Goal: Transaction & Acquisition: Purchase product/service

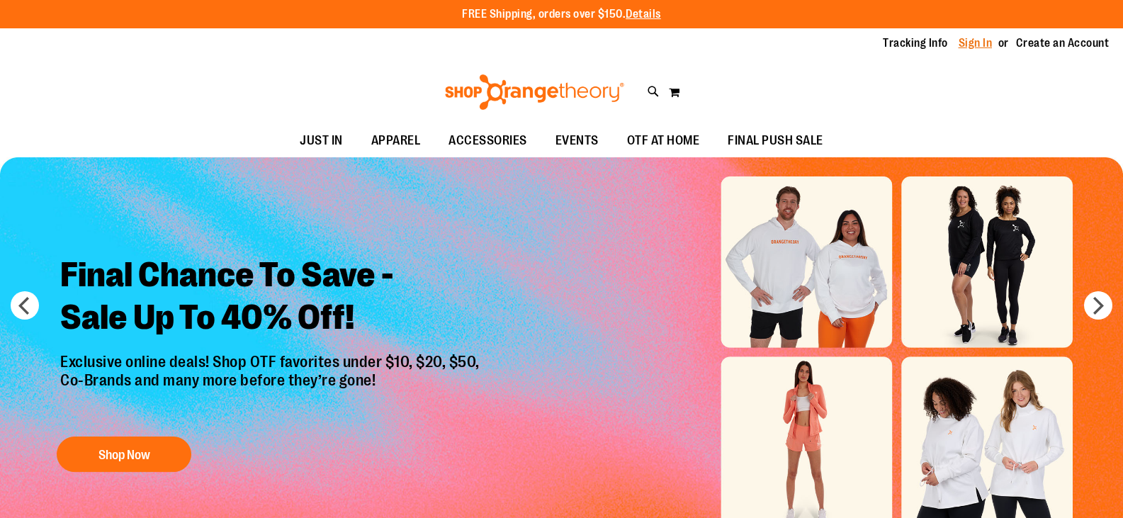
type input "**********"
click at [982, 40] on link "Sign In" at bounding box center [976, 43] width 34 height 16
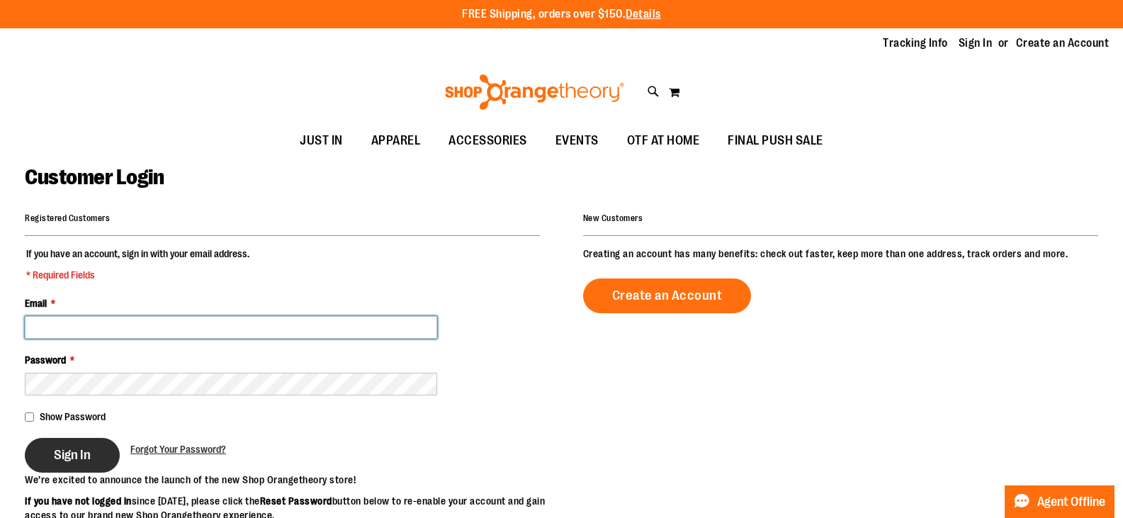
type input "**********"
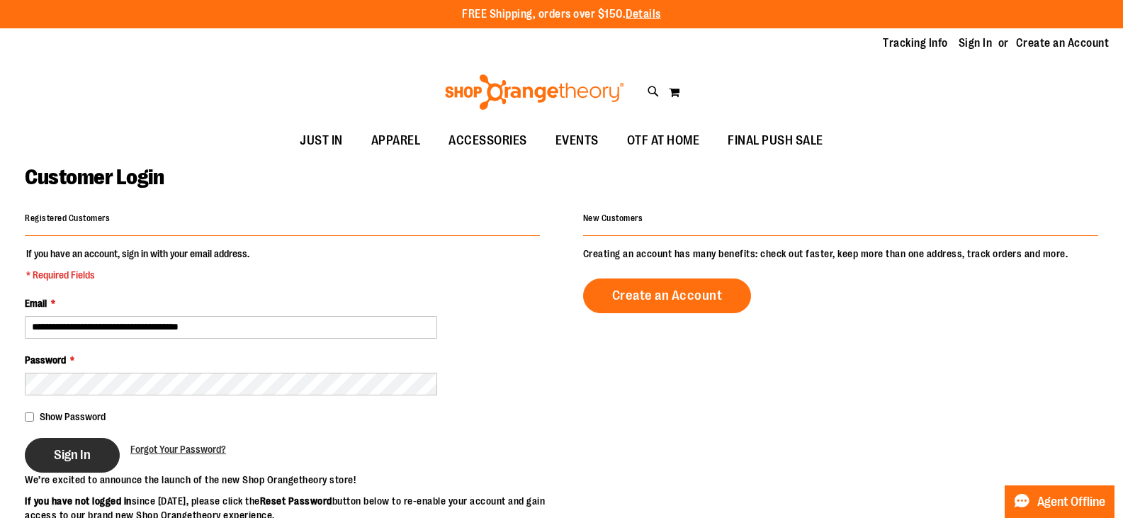
type input "**********"
click at [74, 438] on button "Sign In" at bounding box center [72, 455] width 95 height 35
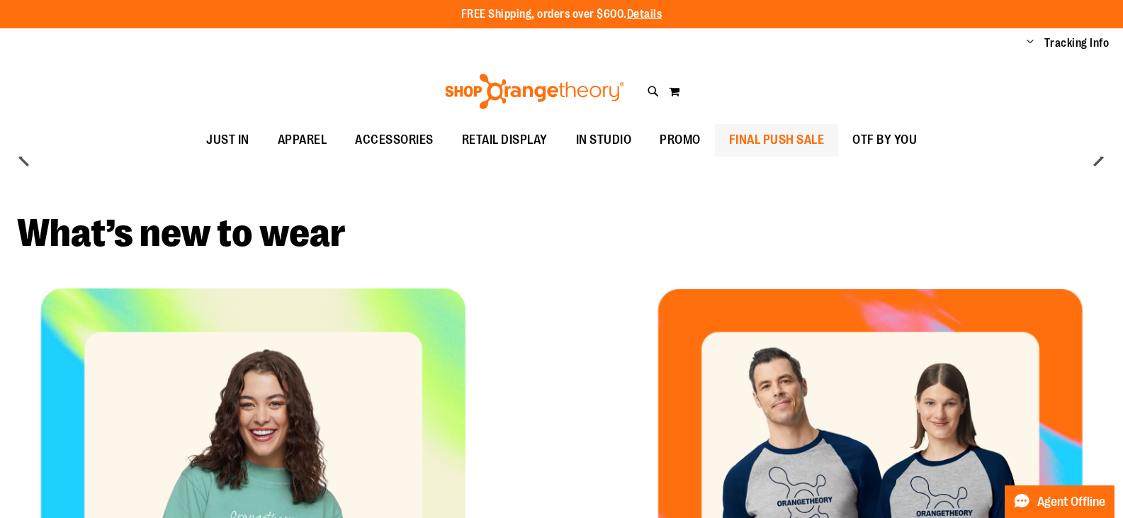
click at [781, 147] on span "FINAL PUSH SALE" at bounding box center [777, 140] width 96 height 32
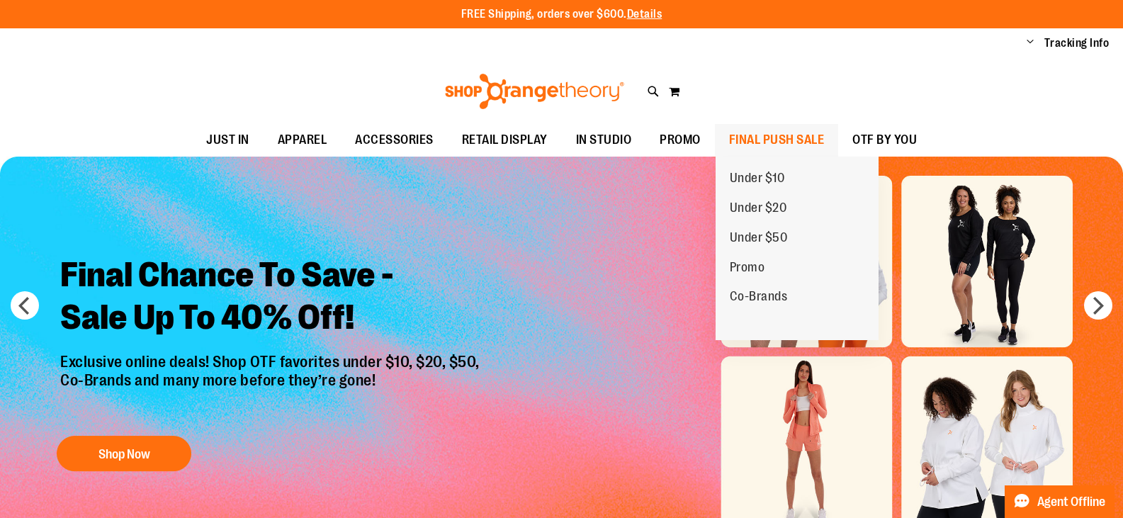
type input "**********"
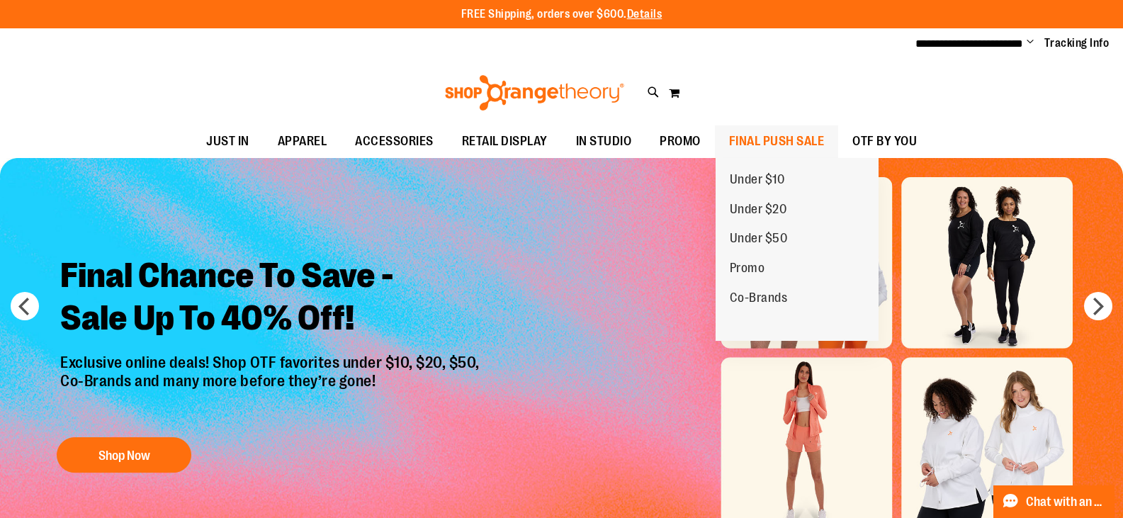
click at [781, 147] on span "FINAL PUSH SALE" at bounding box center [777, 141] width 96 height 32
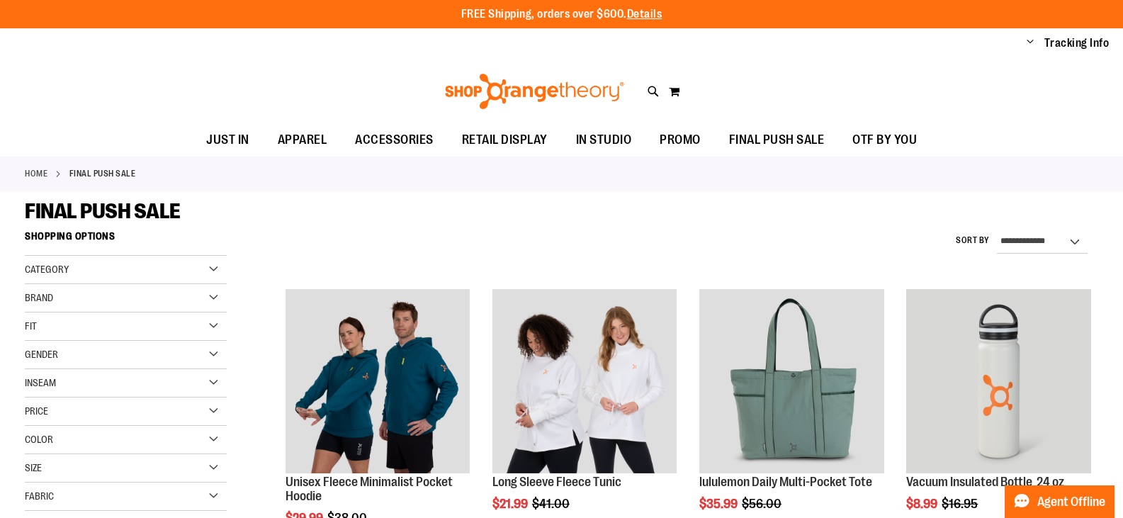
click at [769, 133] on span "FINAL PUSH SALE" at bounding box center [777, 140] width 96 height 32
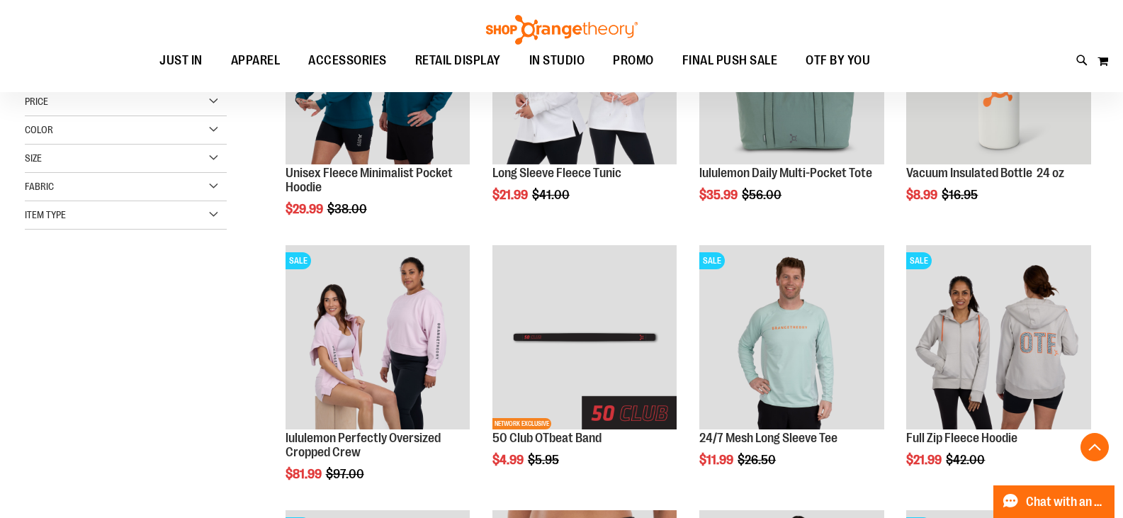
scroll to position [354, 0]
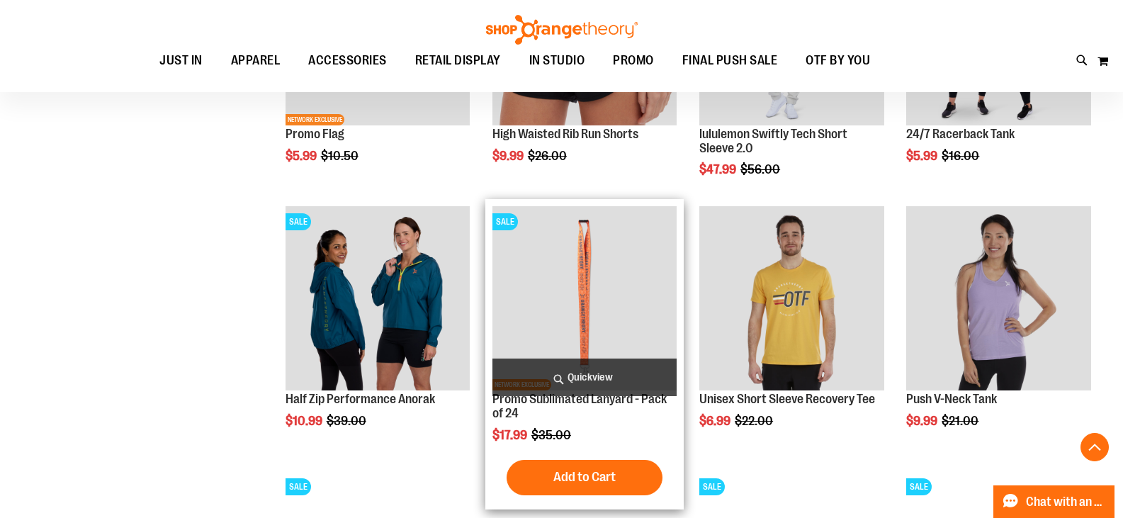
scroll to position [921, 0]
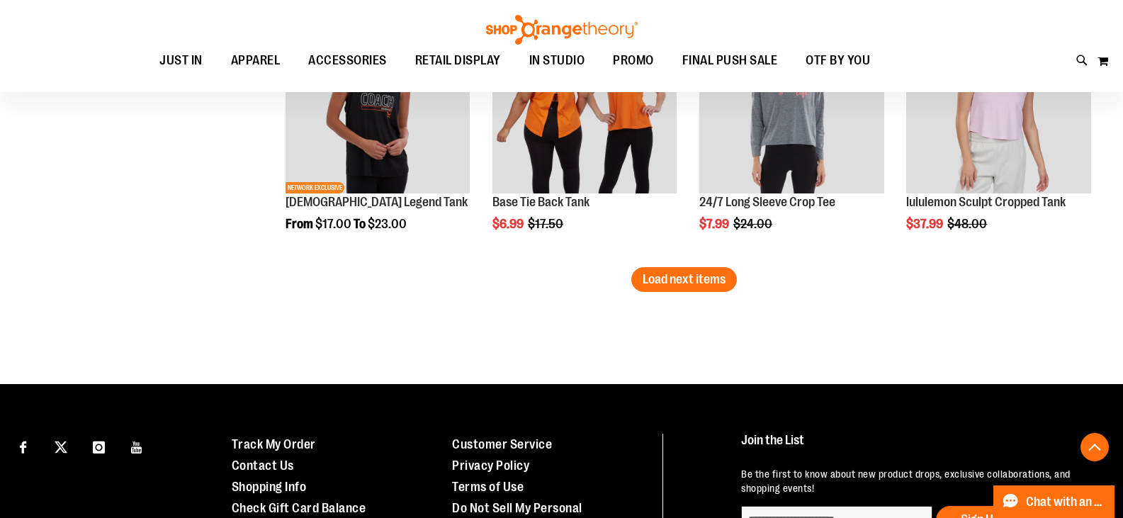
scroll to position [2409, 0]
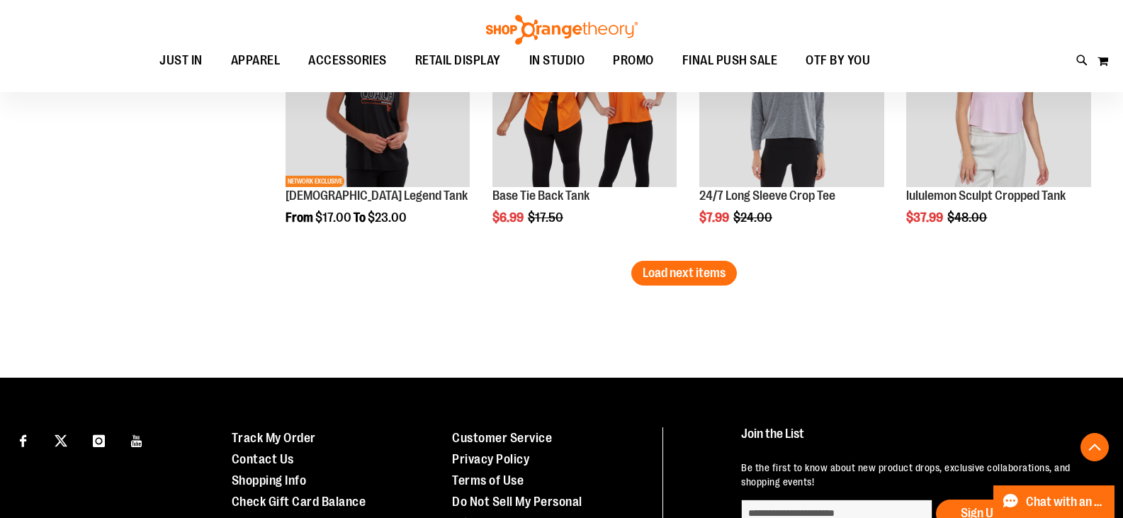
type input "**********"
click at [683, 278] on span "Load next items" at bounding box center [684, 273] width 83 height 14
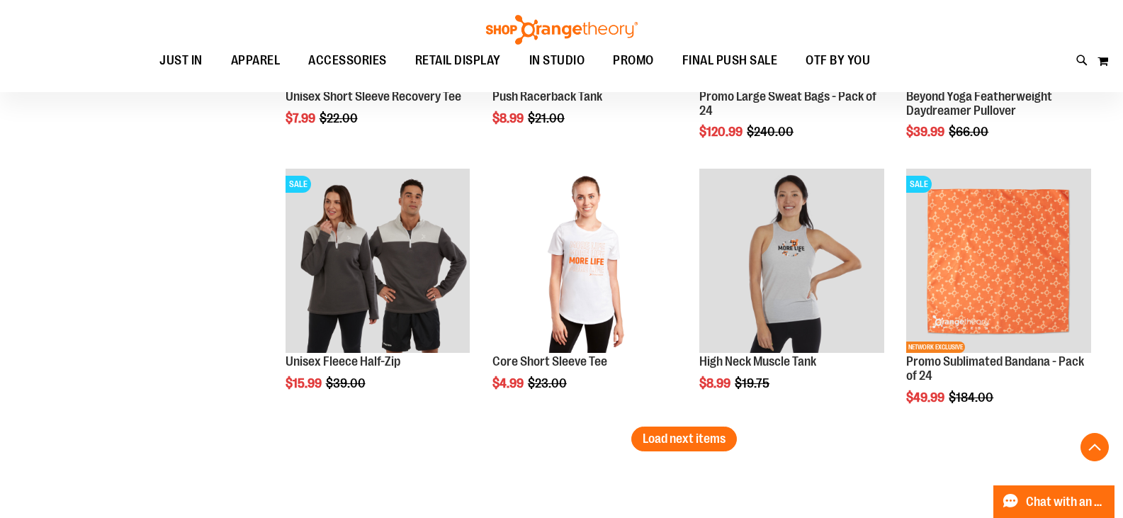
scroll to position [3047, 0]
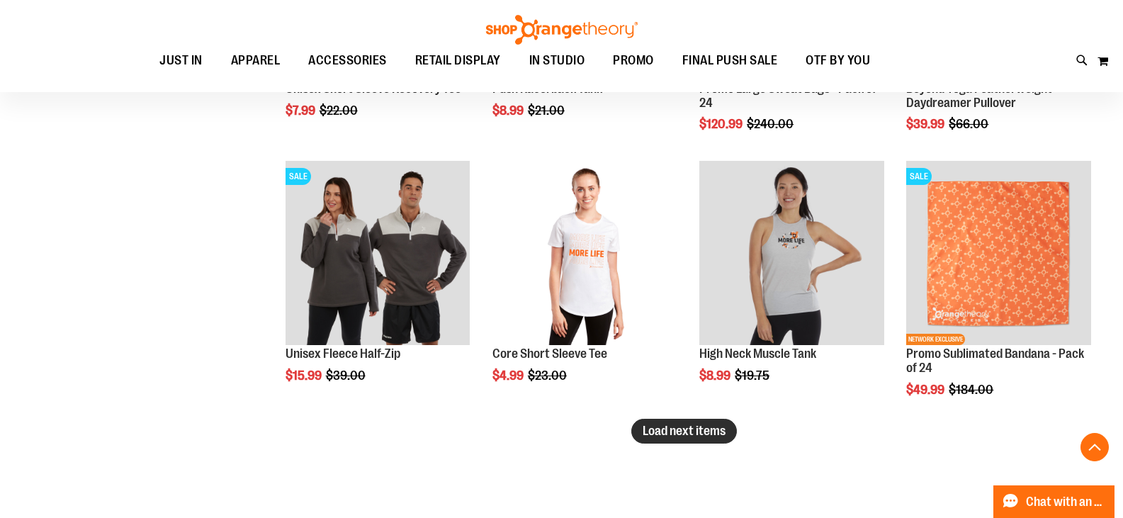
click at [683, 434] on span "Load next items" at bounding box center [684, 431] width 83 height 14
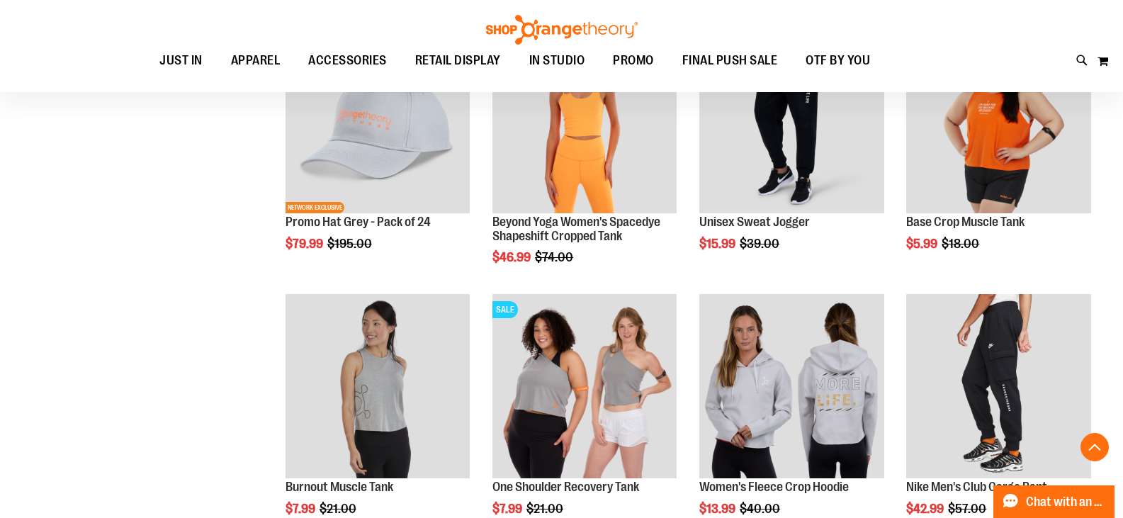
scroll to position [3685, 0]
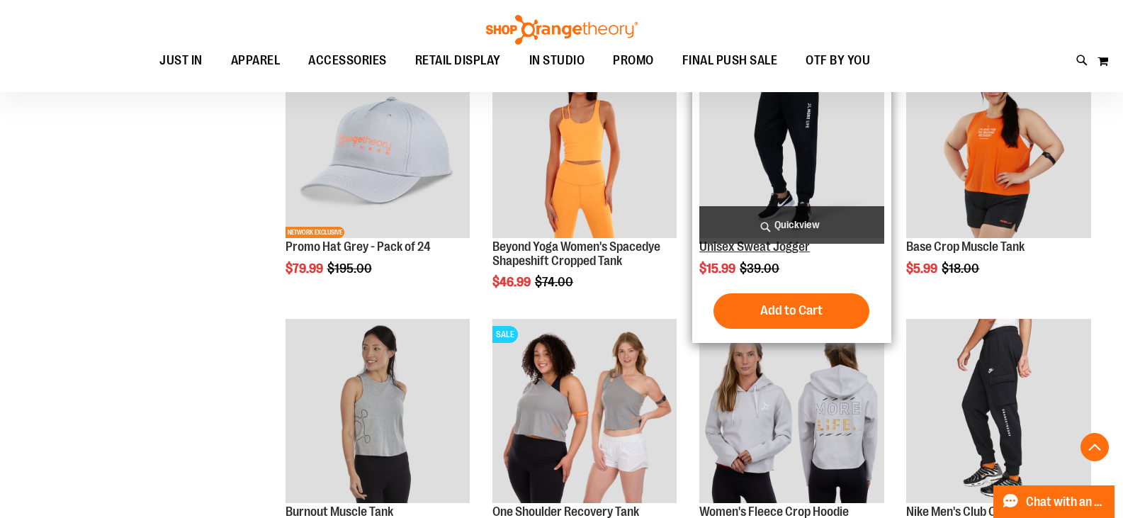
click at [779, 248] on link "Unisex Sweat Jogger" at bounding box center [755, 247] width 111 height 14
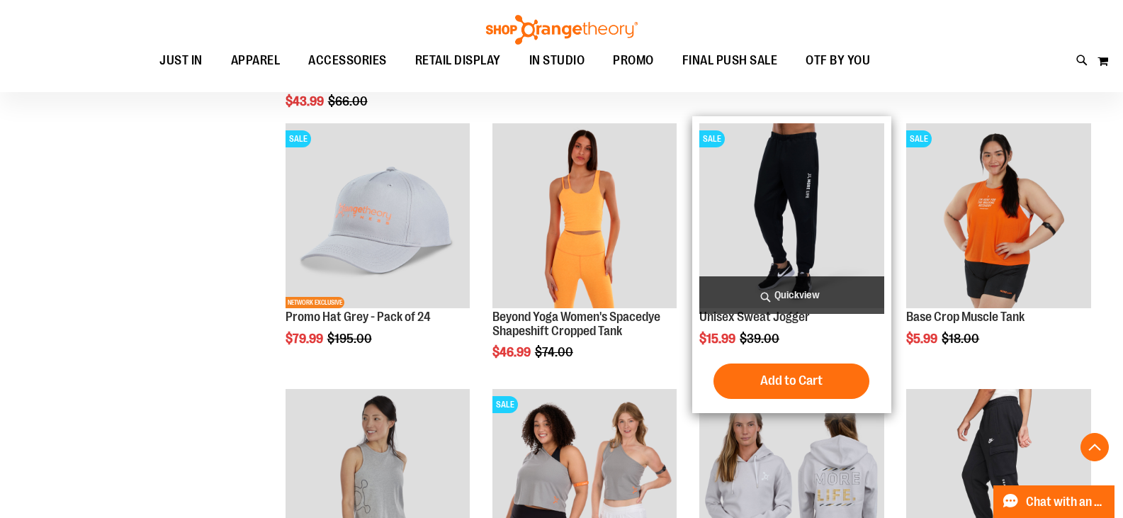
scroll to position [3614, 0]
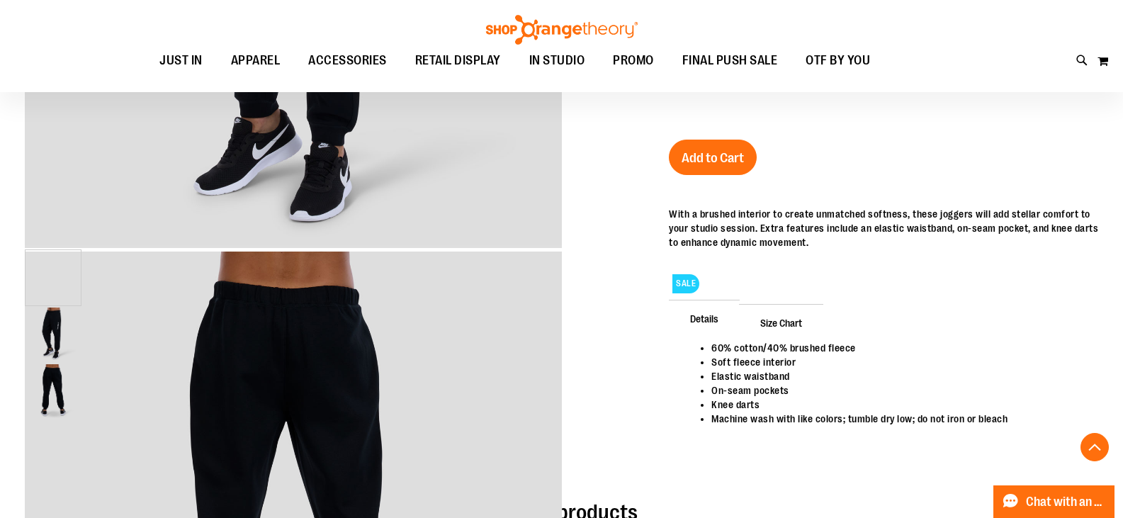
scroll to position [566, 0]
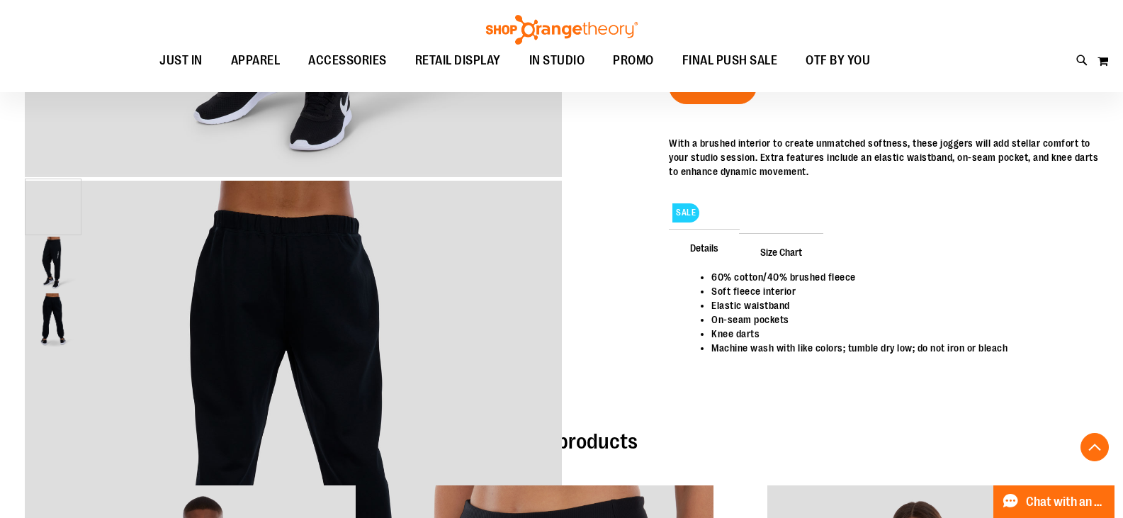
type input "**********"
click at [80, 293] on img "image 2 of 2" at bounding box center [53, 320] width 54 height 54
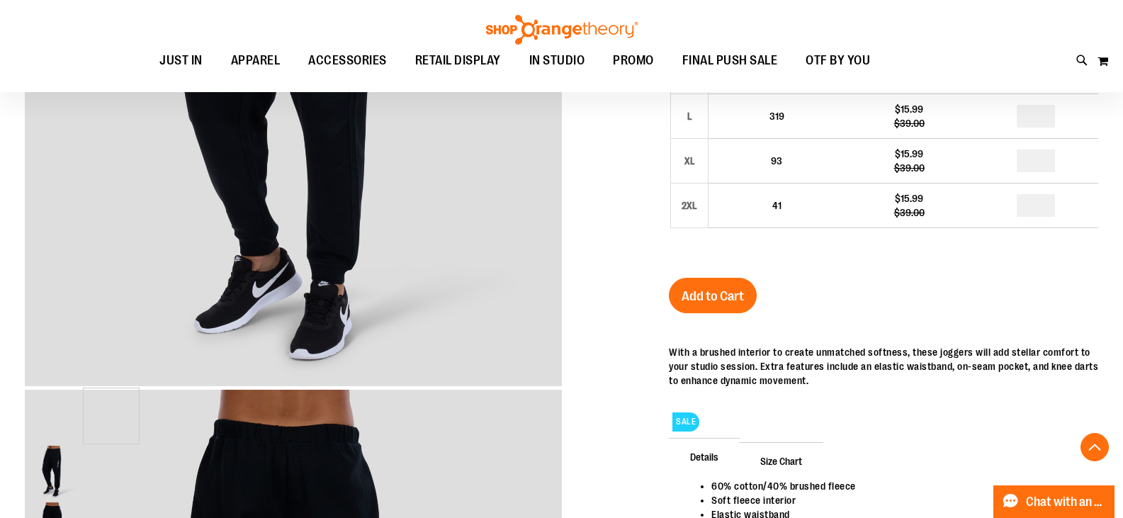
scroll to position [424, 0]
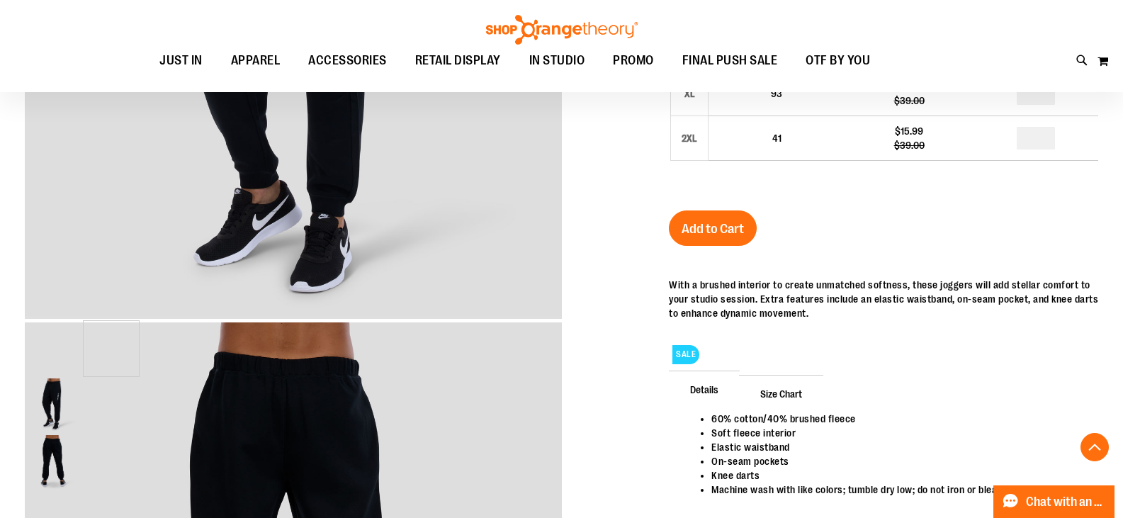
click at [54, 378] on img "image 1 of 2" at bounding box center [53, 405] width 54 height 54
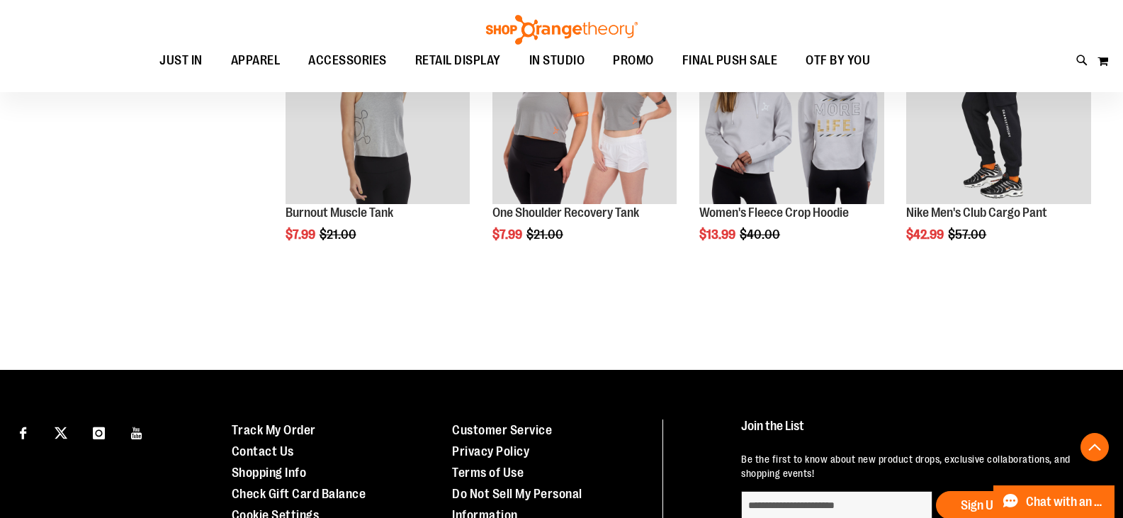
scroll to position [610, 0]
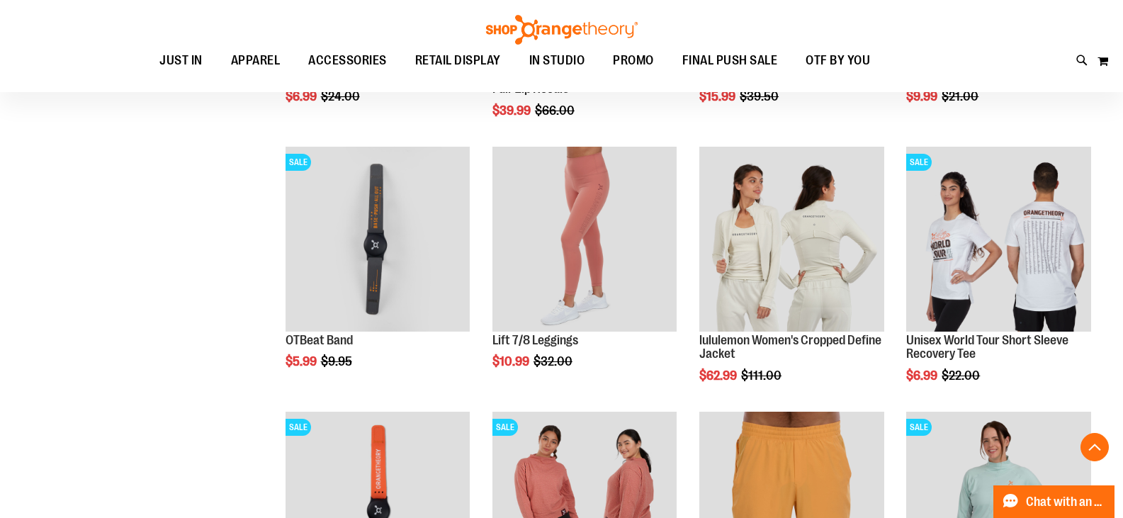
scroll to position [1177, 0]
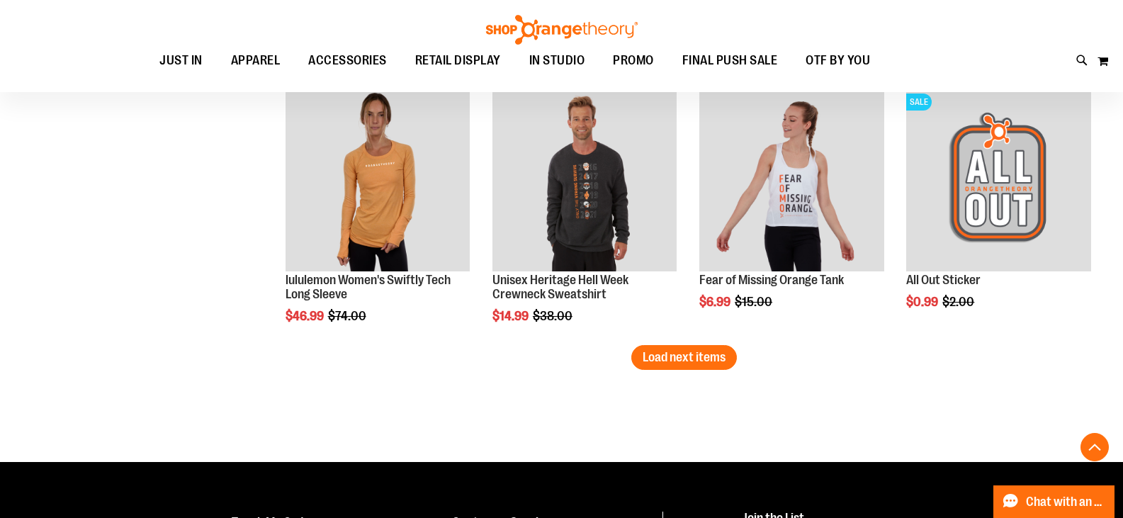
scroll to position [2240, 0]
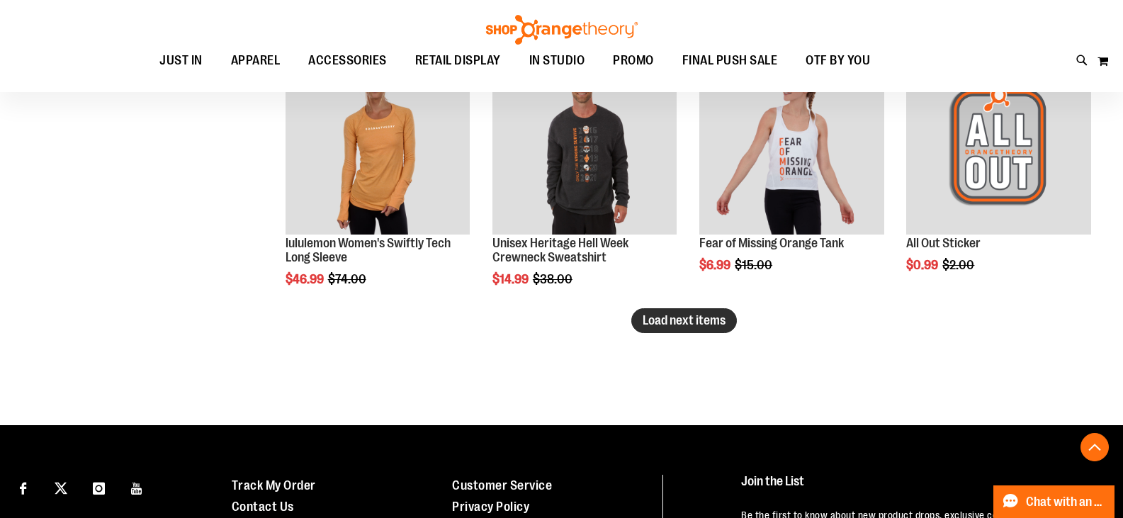
type input "**********"
click at [713, 331] on button "Load next items" at bounding box center [685, 320] width 106 height 25
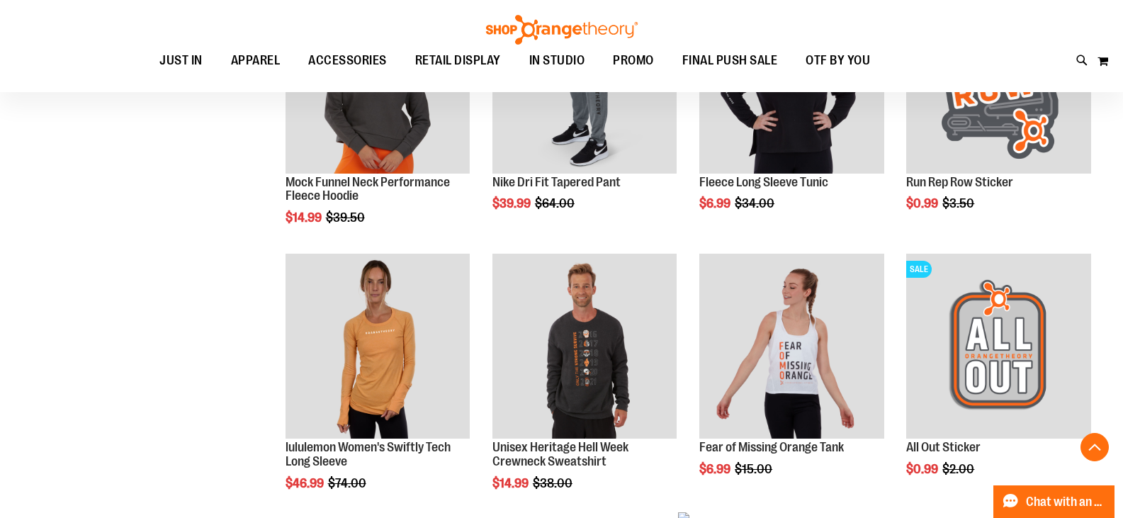
scroll to position [2028, 0]
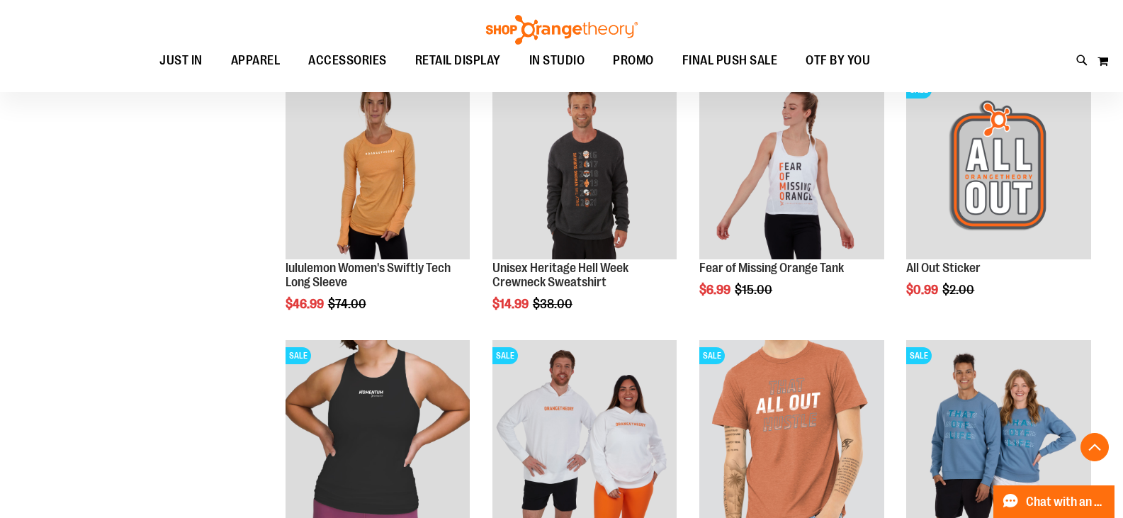
scroll to position [2240, 0]
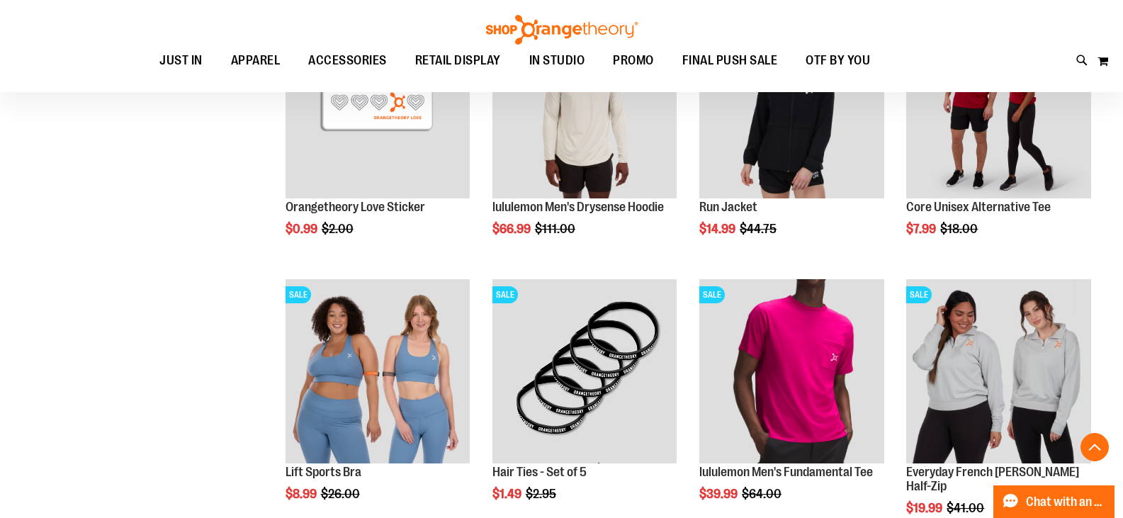
scroll to position [2878, 0]
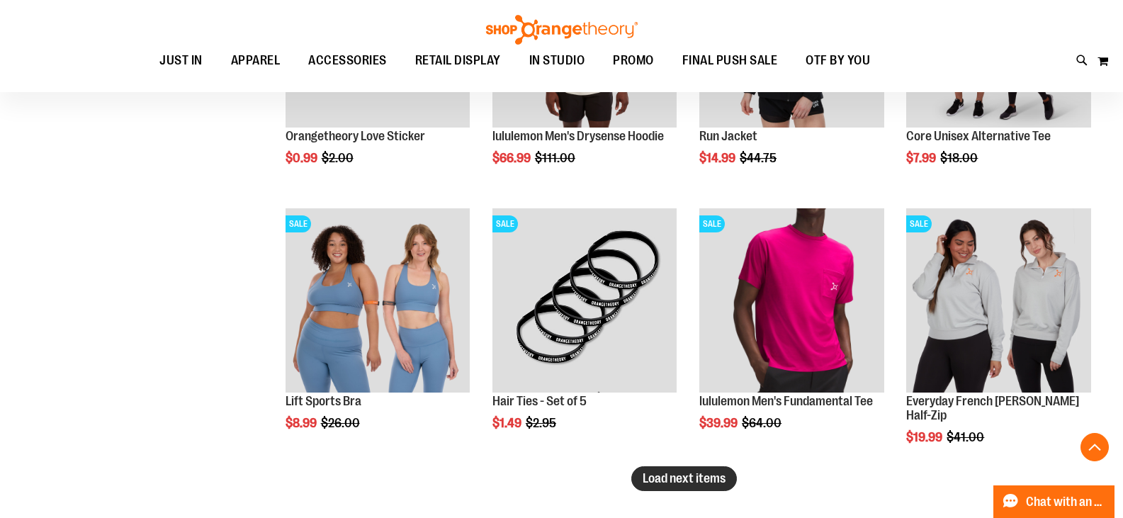
click at [691, 478] on span "Load next items" at bounding box center [684, 478] width 83 height 14
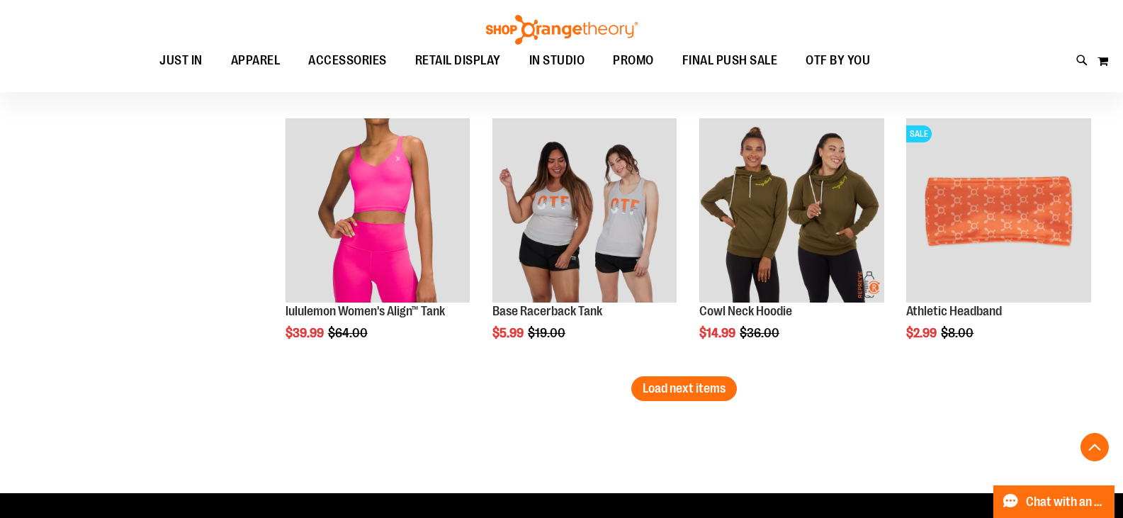
scroll to position [3800, 0]
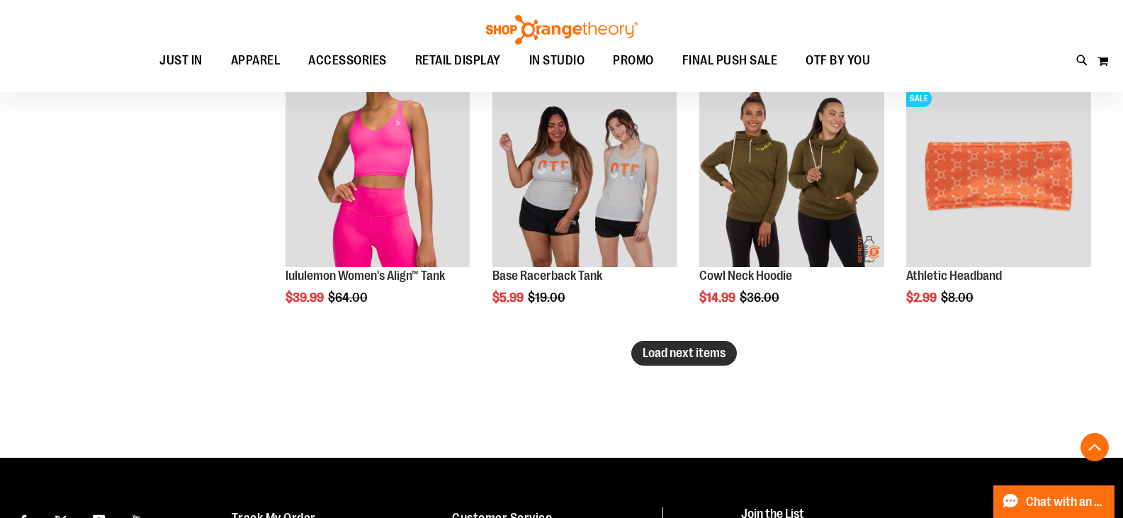
click at [694, 361] on button "Load next items" at bounding box center [685, 353] width 106 height 25
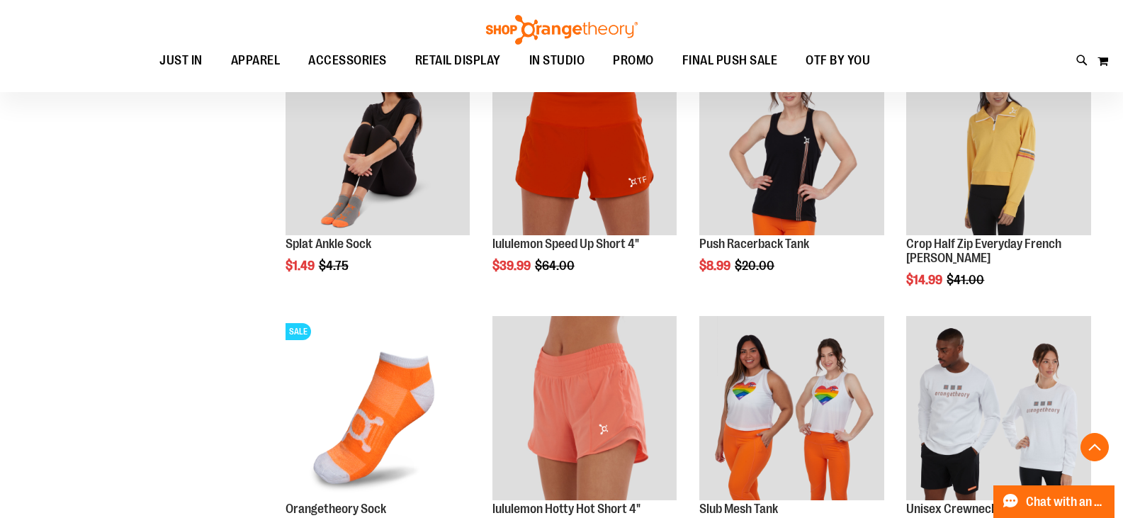
scroll to position [4579, 0]
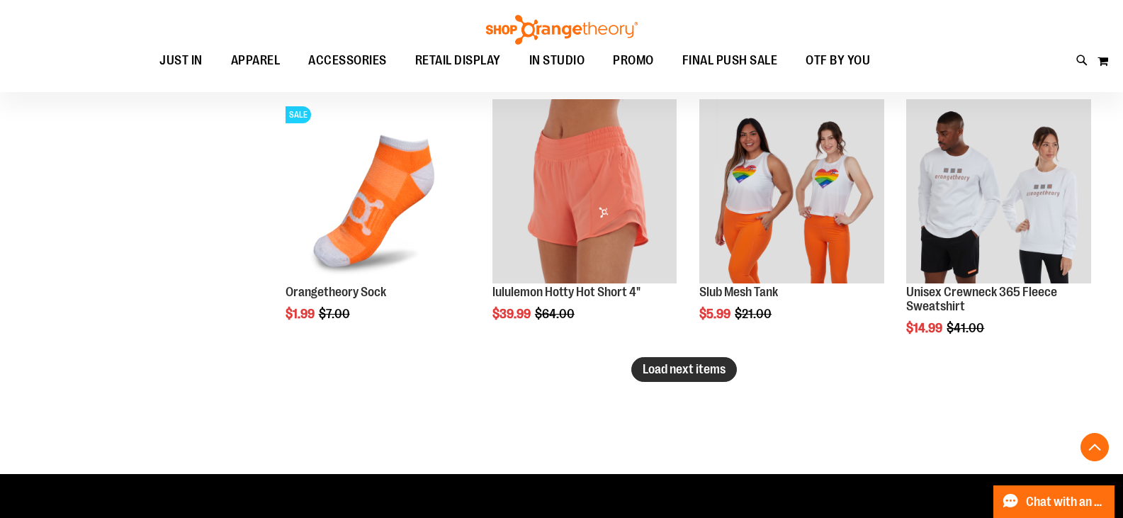
click at [712, 367] on span "Load next items" at bounding box center [684, 369] width 83 height 14
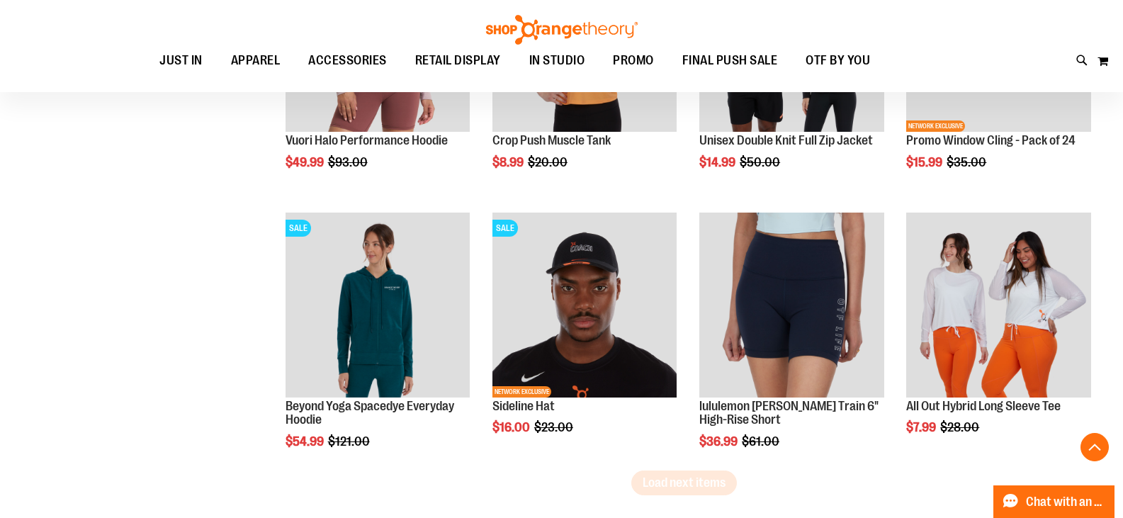
scroll to position [5288, 0]
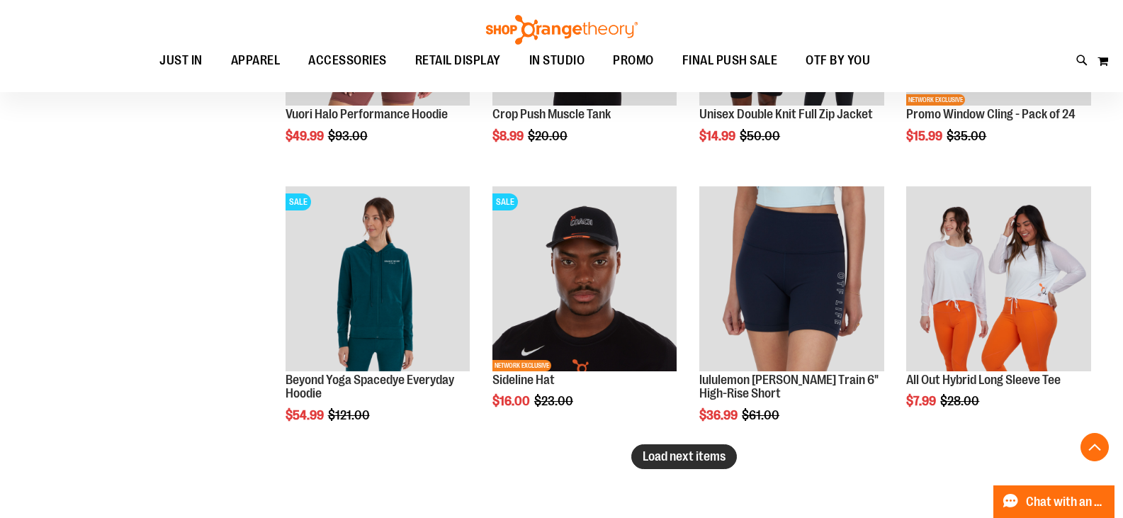
click at [736, 462] on button "Load next items" at bounding box center [685, 456] width 106 height 25
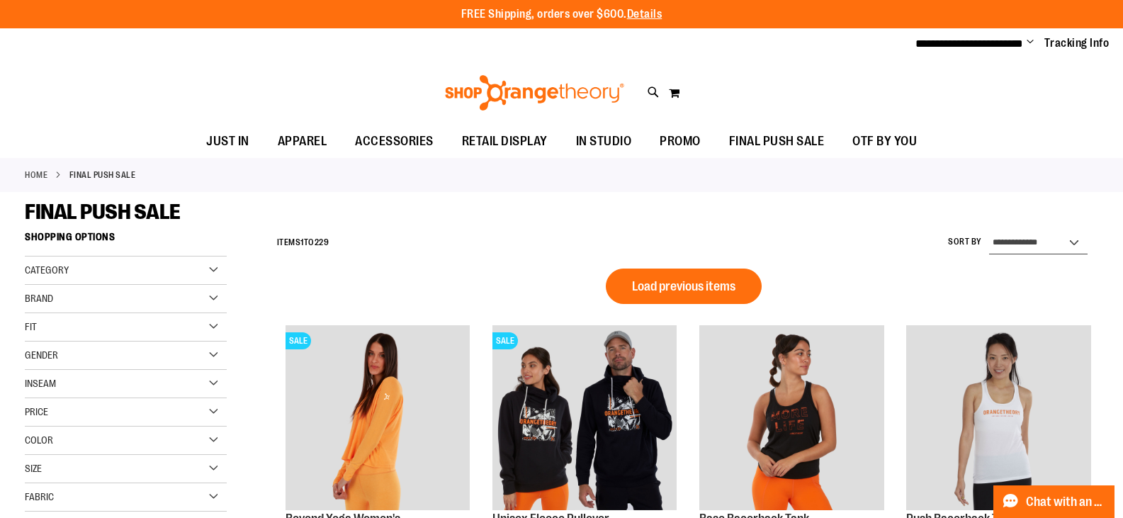
click at [1043, 245] on select "**********" at bounding box center [1038, 243] width 99 height 23
click at [116, 361] on div "Gender" at bounding box center [126, 356] width 202 height 28
click at [57, 386] on link "Men 13 items" at bounding box center [118, 384] width 194 height 15
click at [30, 415] on link "Unisex 31 items" at bounding box center [118, 414] width 194 height 15
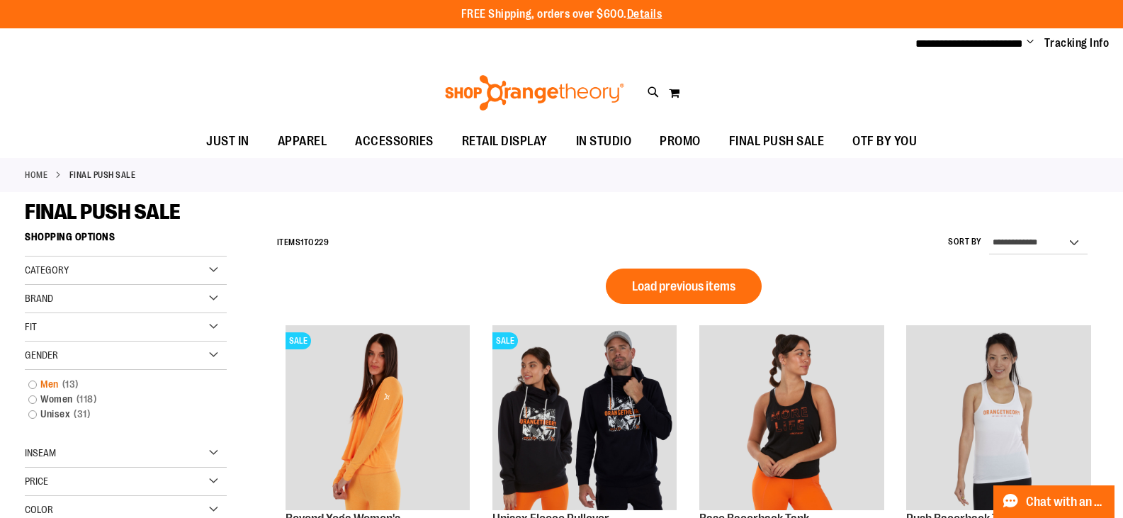
click at [31, 382] on link "Men 13 items" at bounding box center [118, 384] width 194 height 15
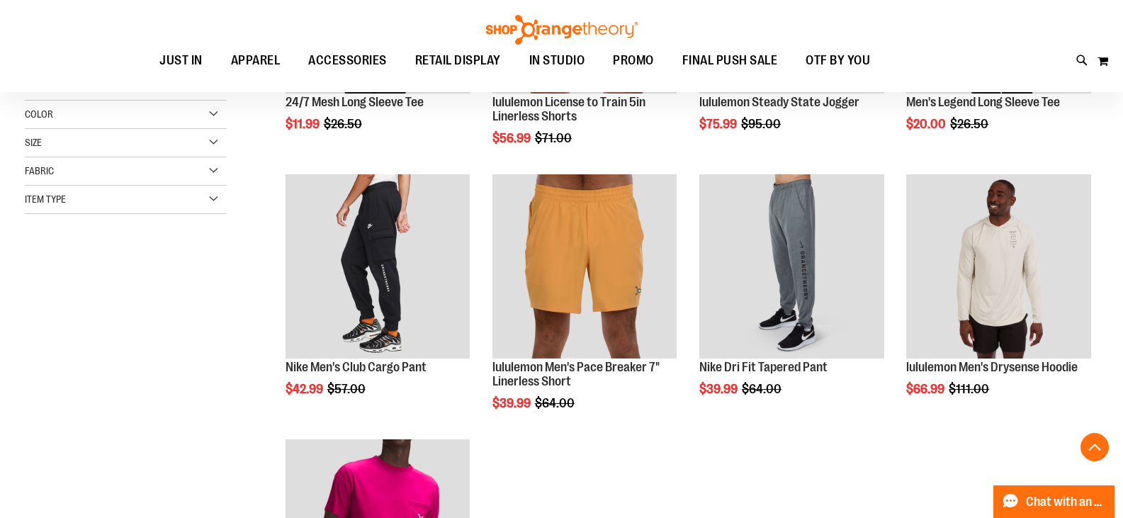
scroll to position [224, 0]
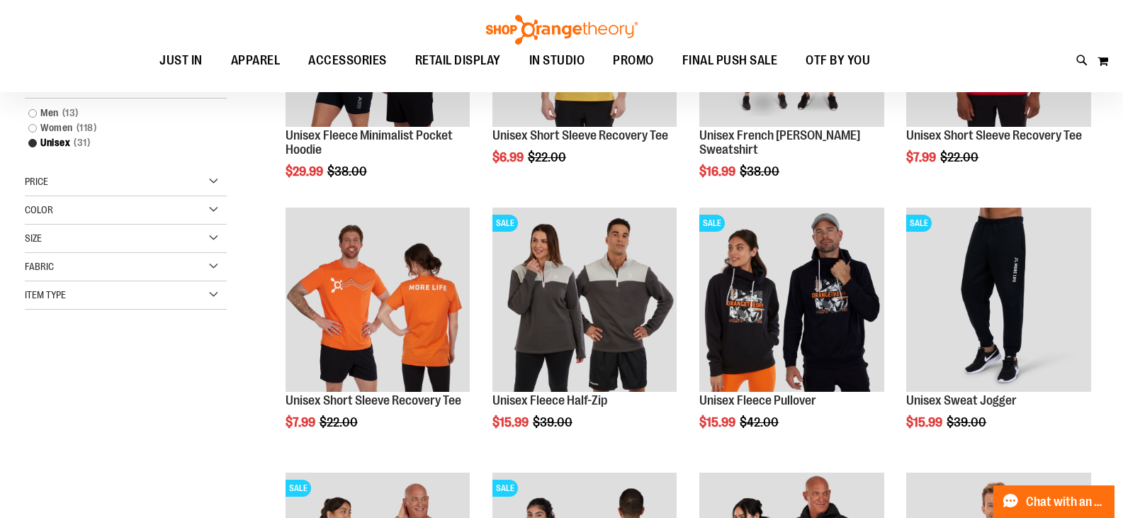
scroll to position [212, 0]
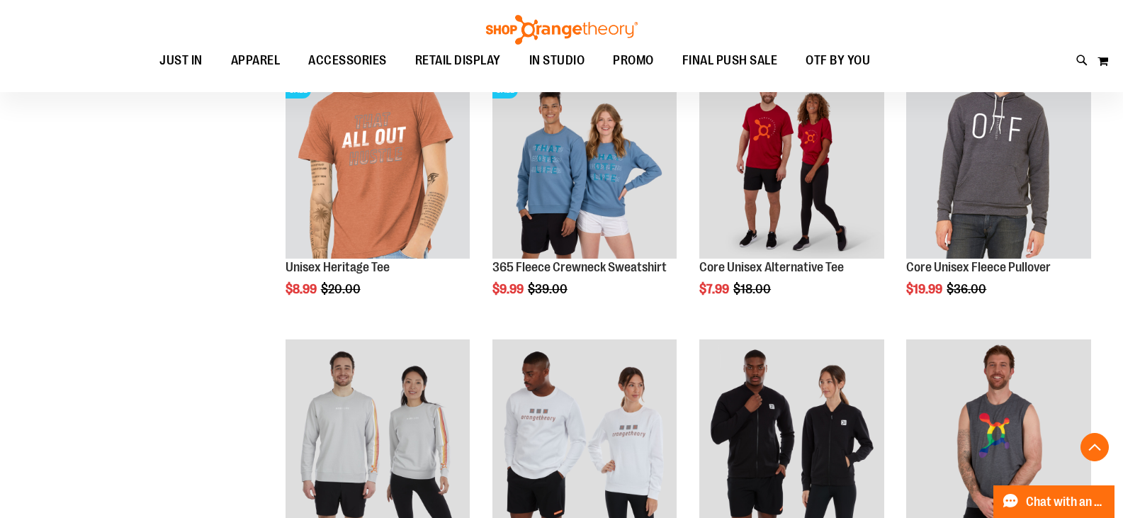
scroll to position [921, 0]
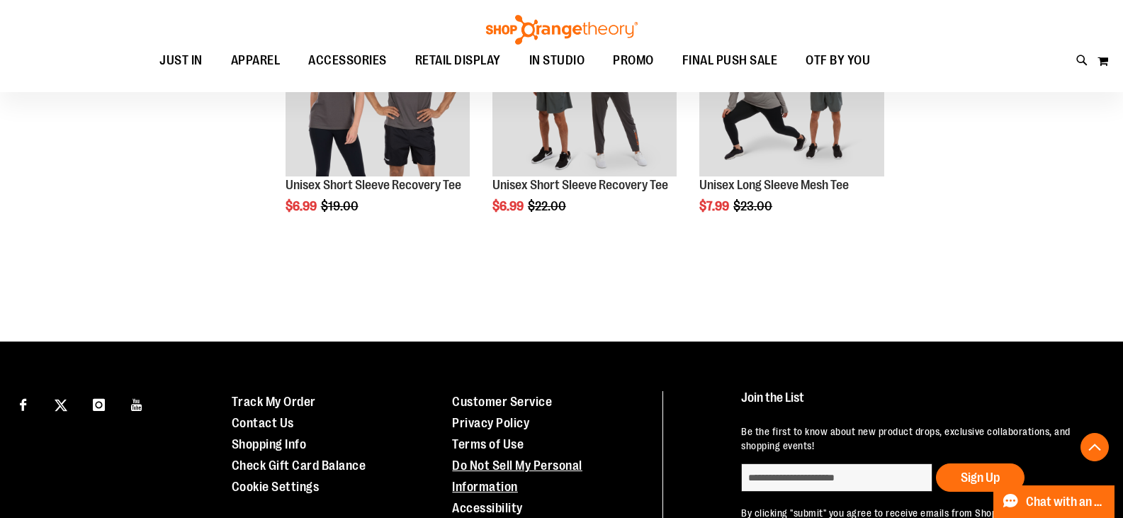
scroll to position [1817, 0]
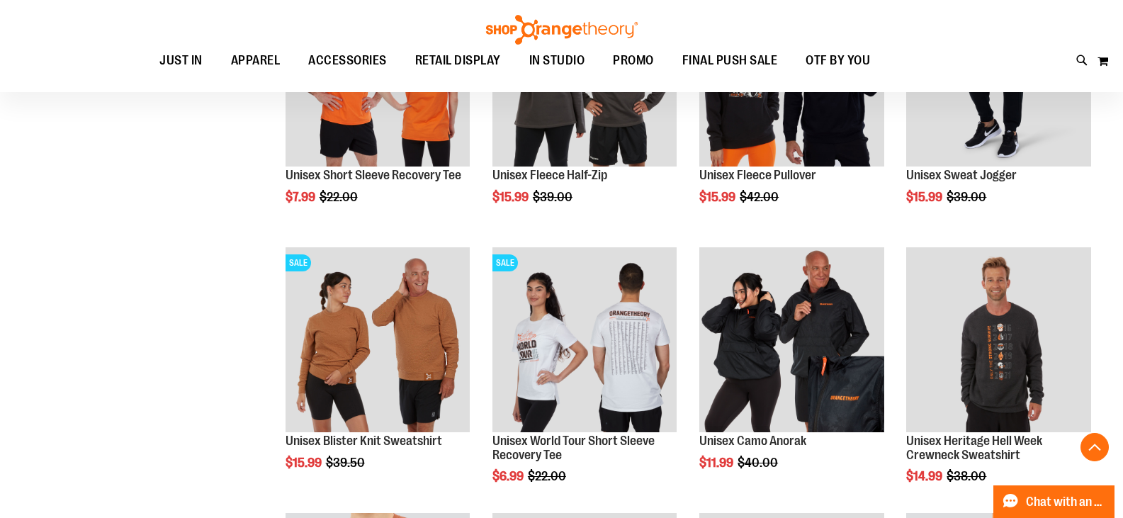
scroll to position [399, 0]
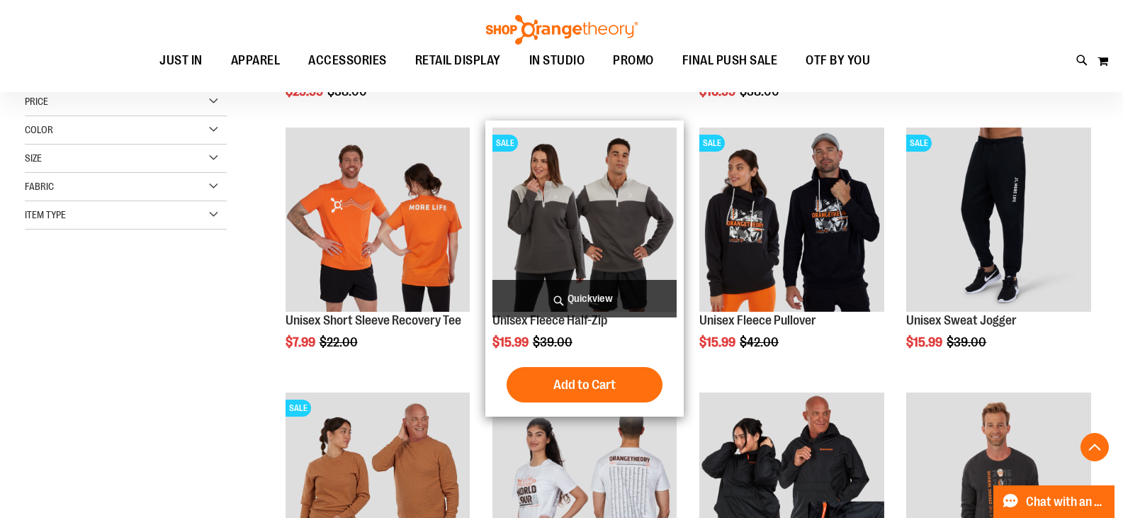
scroll to position [425, 0]
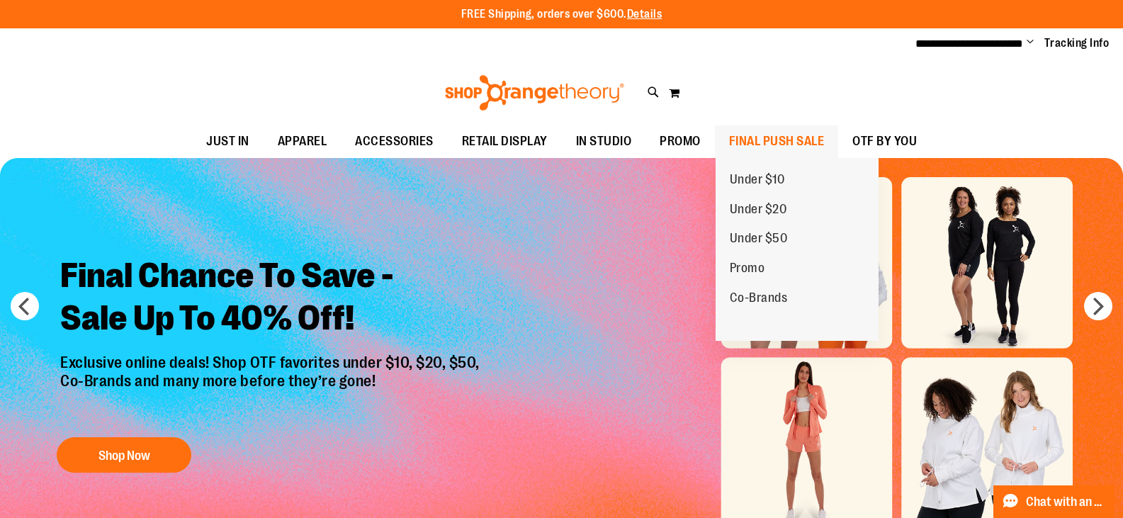
type input "**********"
click at [741, 125] on span "FINAL PUSH SALE" at bounding box center [777, 141] width 96 height 32
click at [779, 133] on span "FINAL PUSH SALE" at bounding box center [777, 141] width 96 height 32
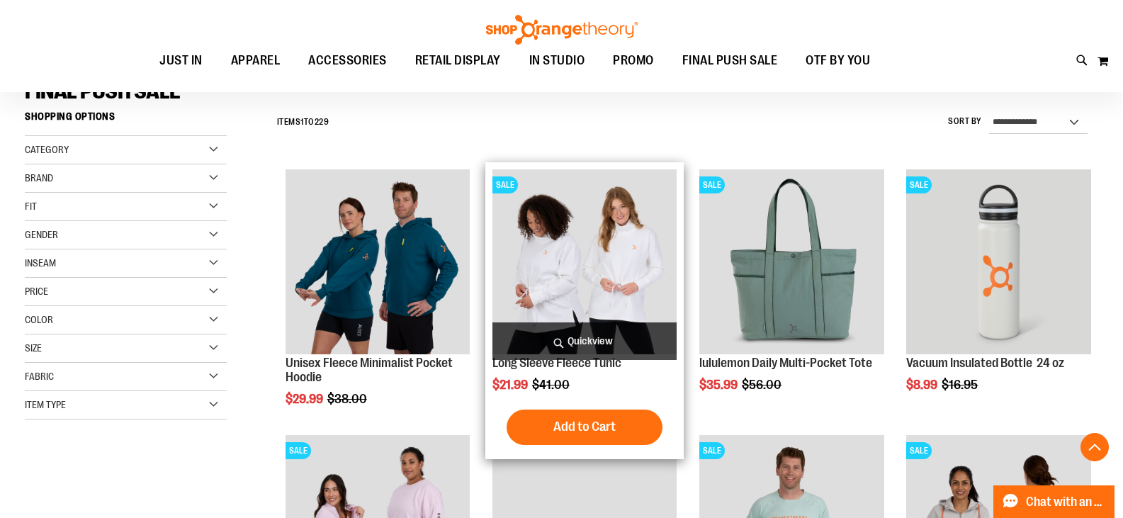
scroll to position [283, 0]
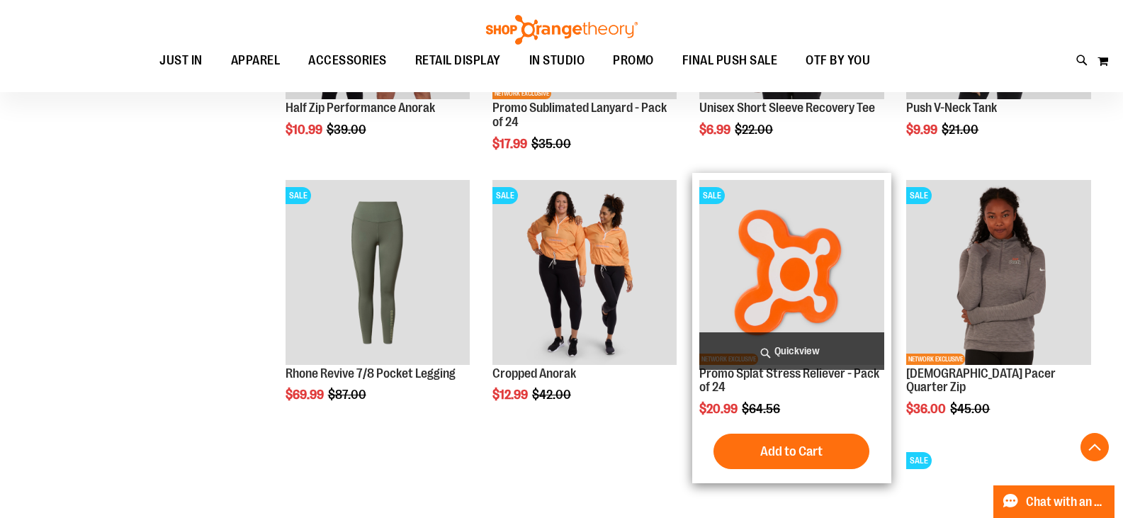
scroll to position [1204, 0]
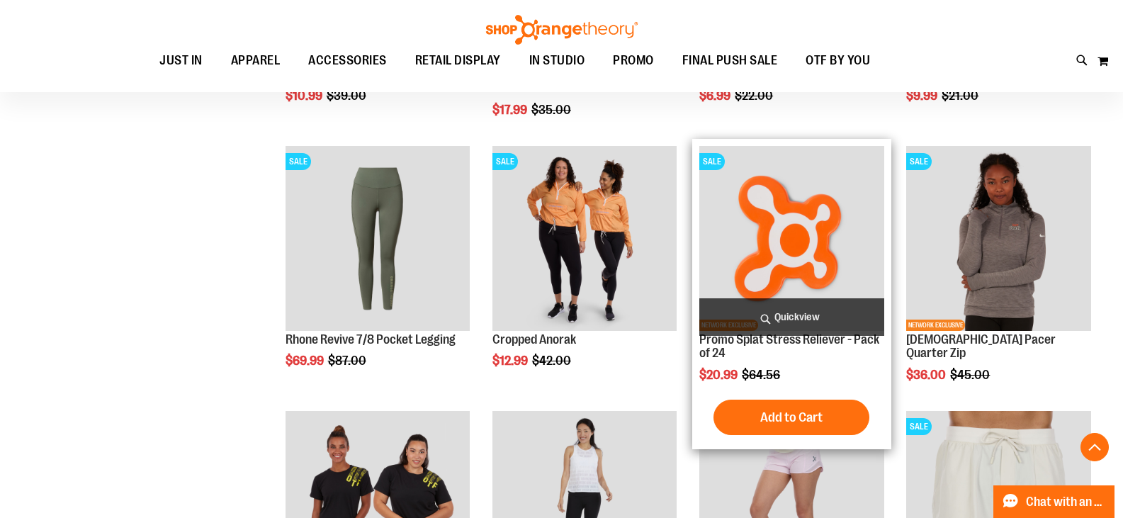
type input "**********"
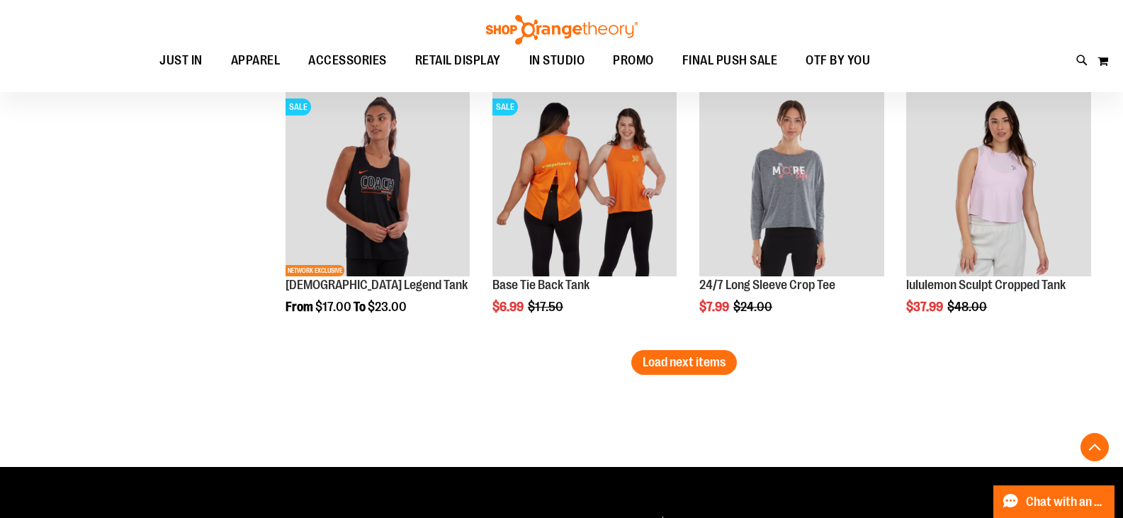
scroll to position [2338, 0]
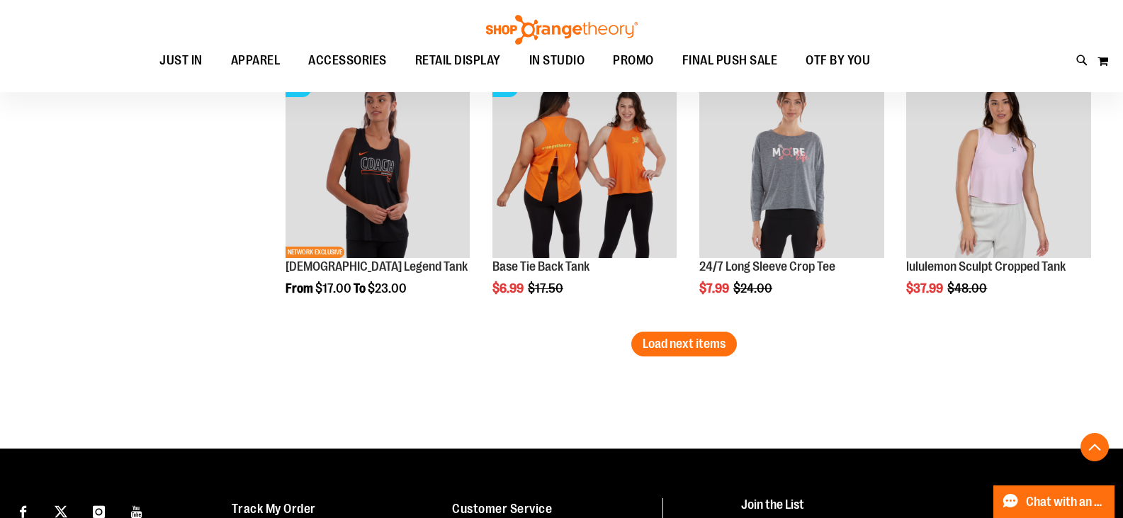
click at [679, 344] on span "Load next items" at bounding box center [684, 344] width 83 height 14
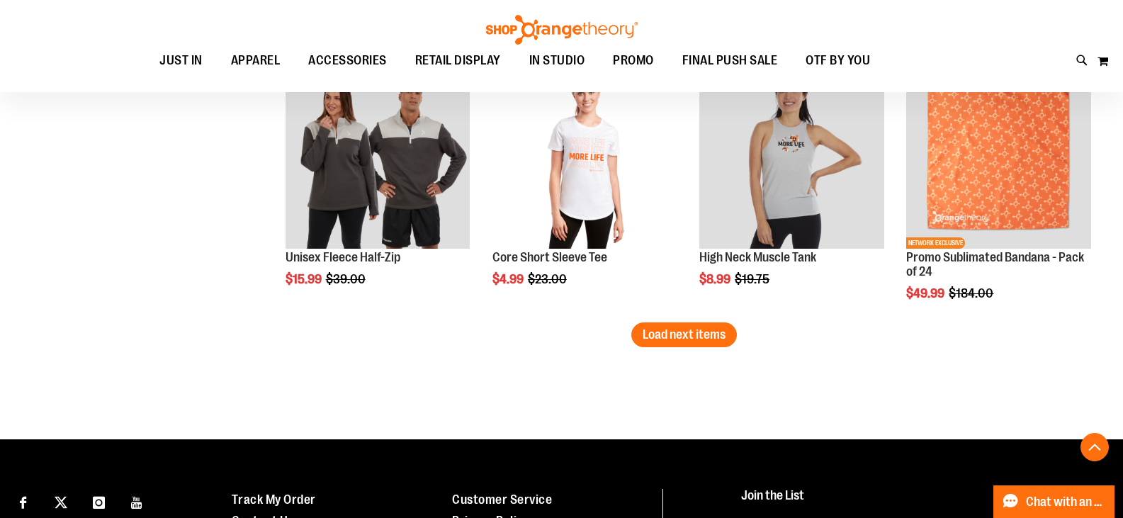
scroll to position [3189, 0]
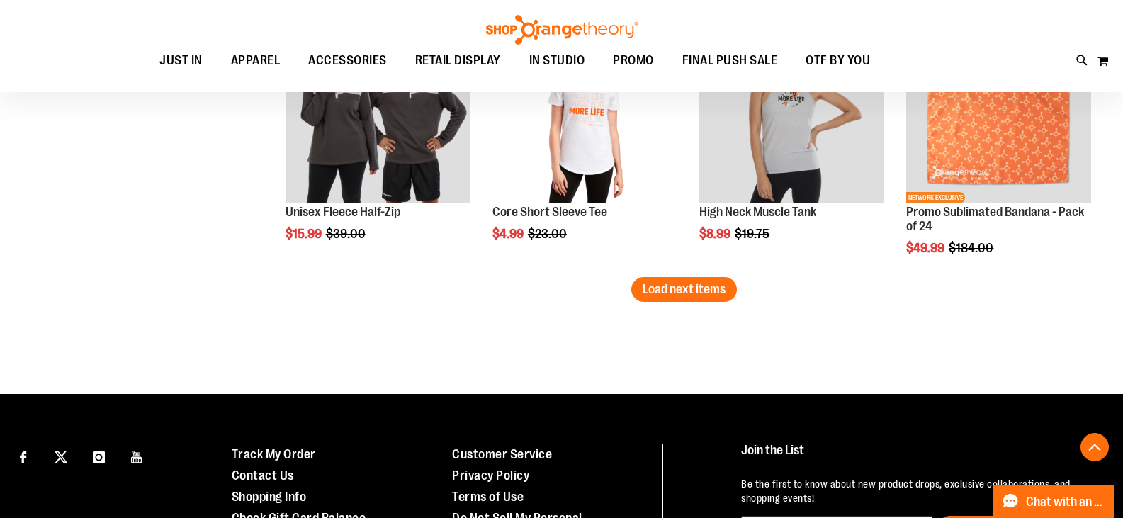
click at [668, 299] on button "Load next items" at bounding box center [685, 289] width 106 height 25
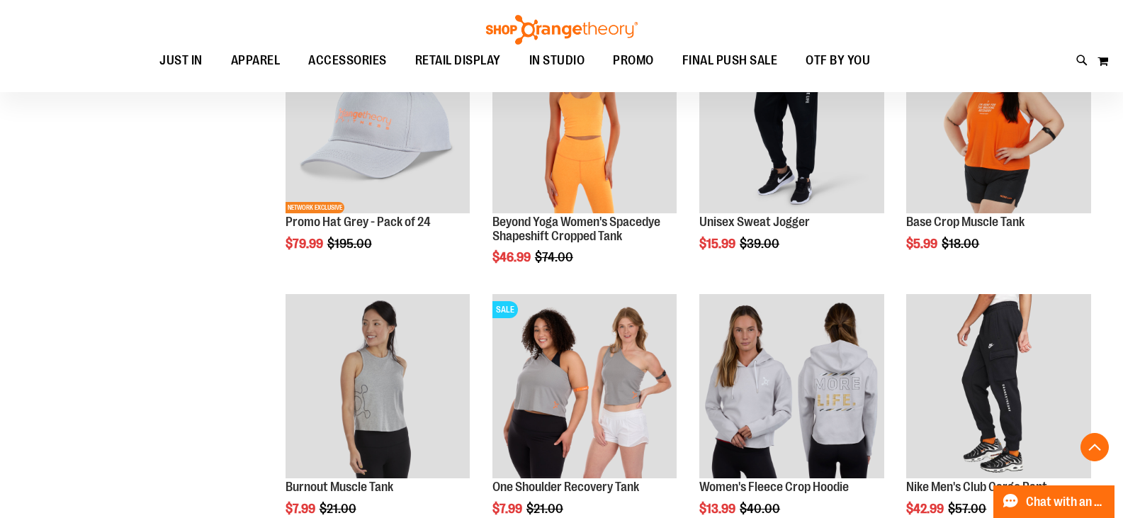
scroll to position [3756, 0]
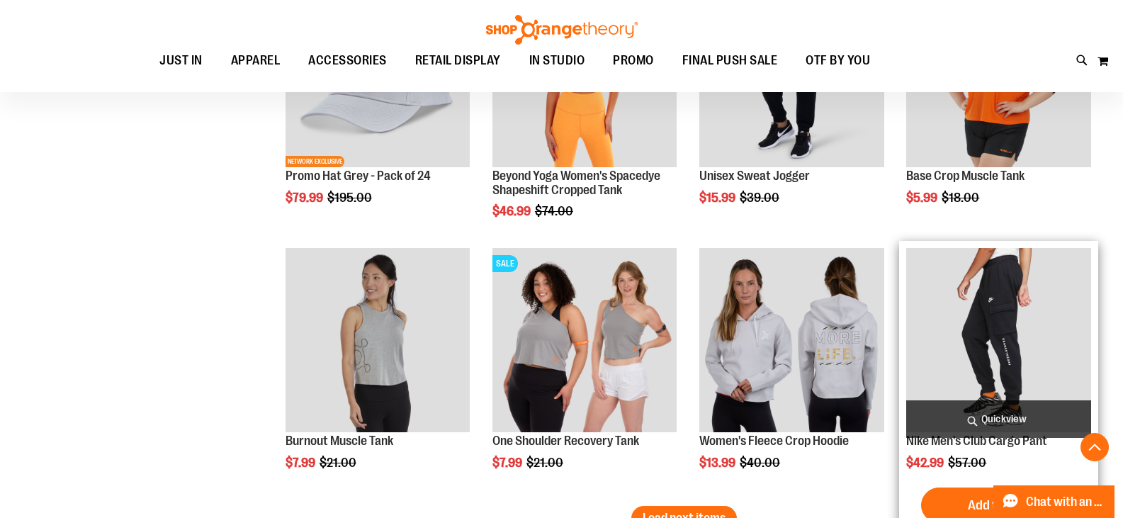
click at [945, 366] on img "product" at bounding box center [999, 340] width 185 height 185
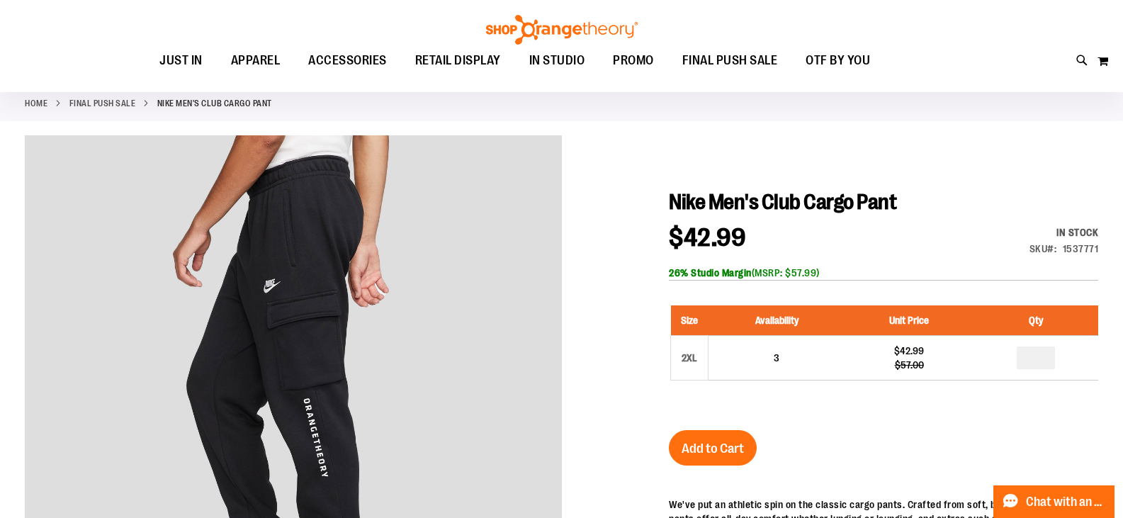
scroll to position [141, 0]
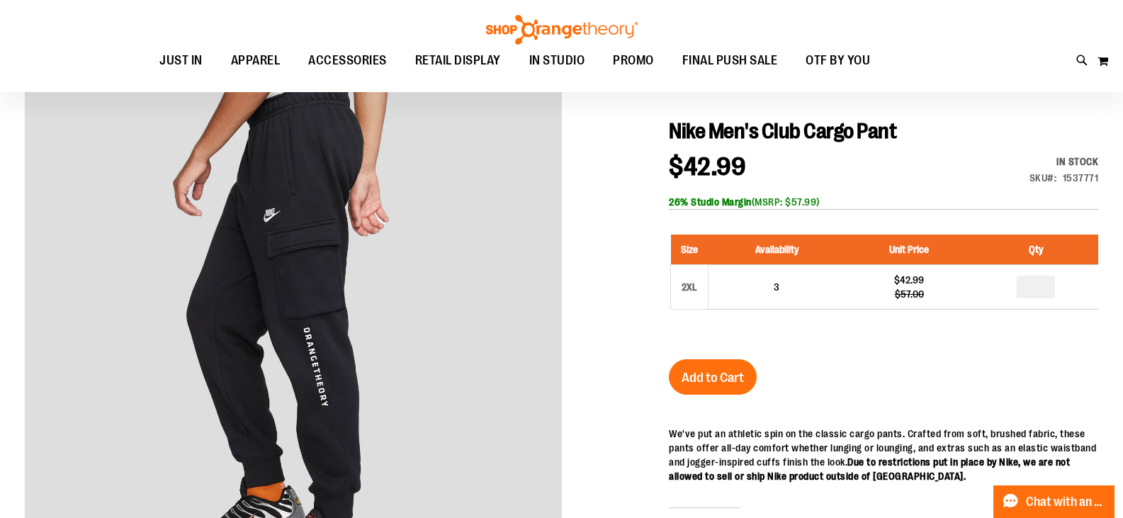
type input "**********"
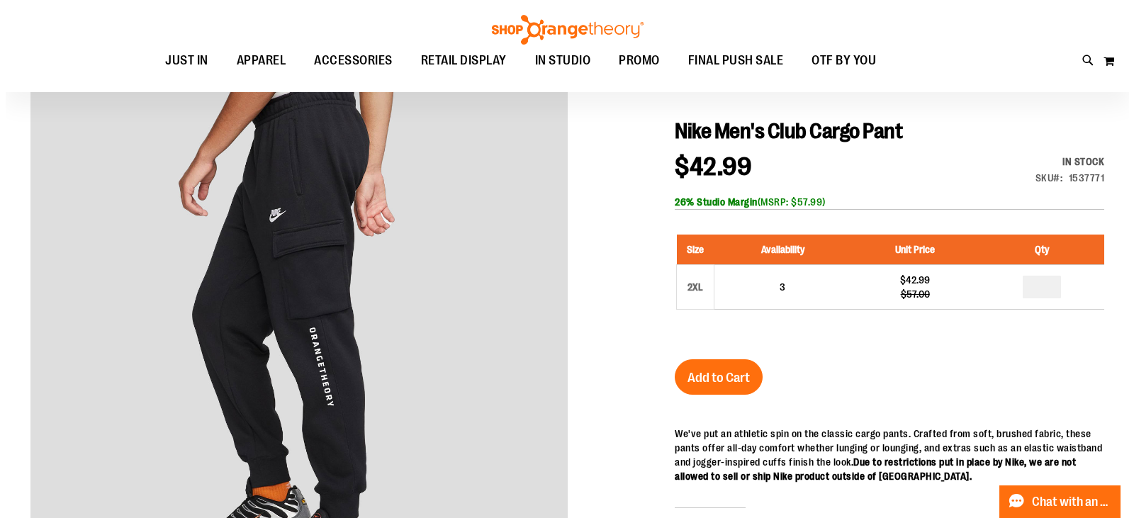
scroll to position [0, 0]
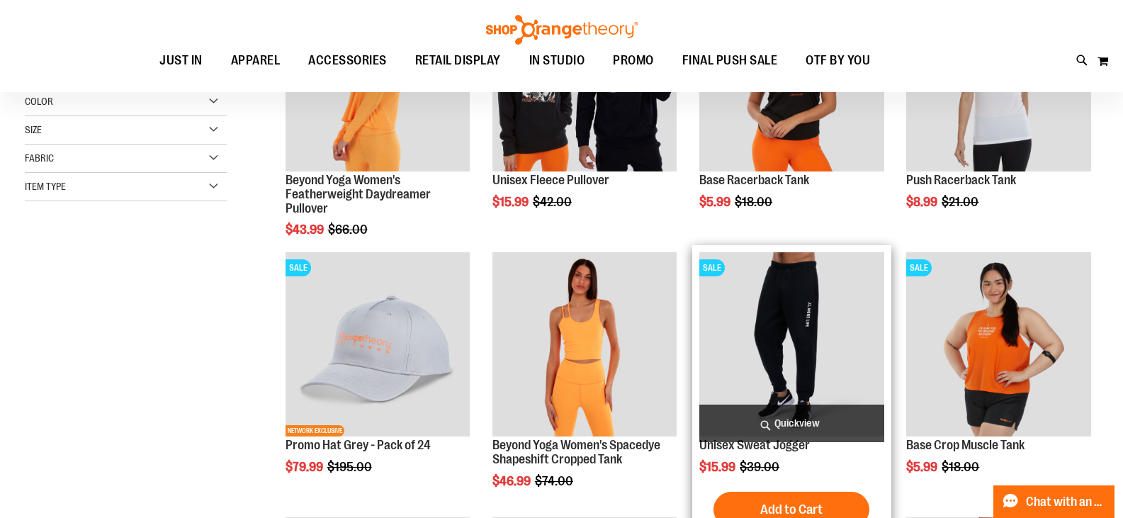
scroll to position [142, 0]
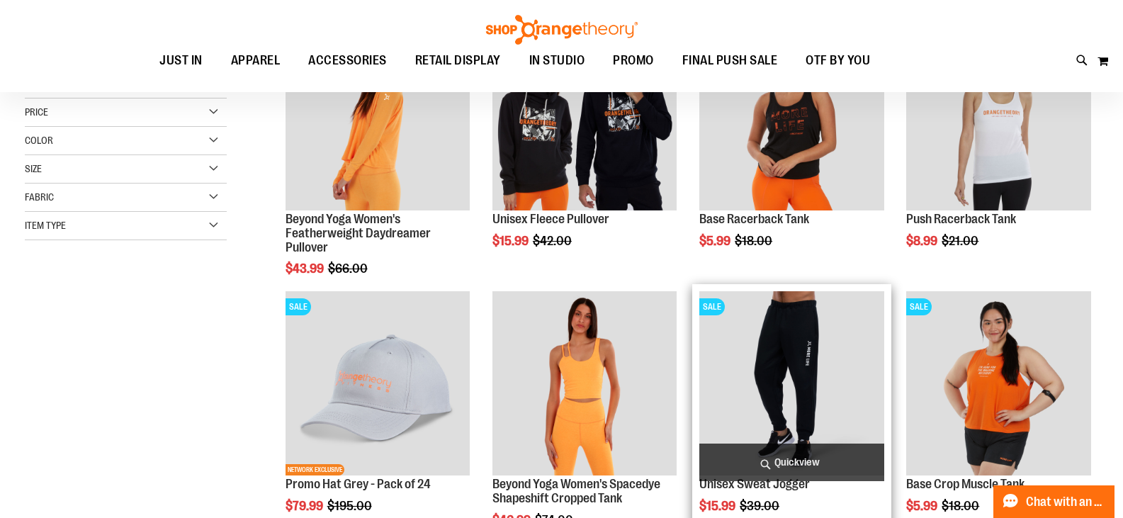
type input "**********"
click at [844, 351] on img "product" at bounding box center [792, 383] width 185 height 185
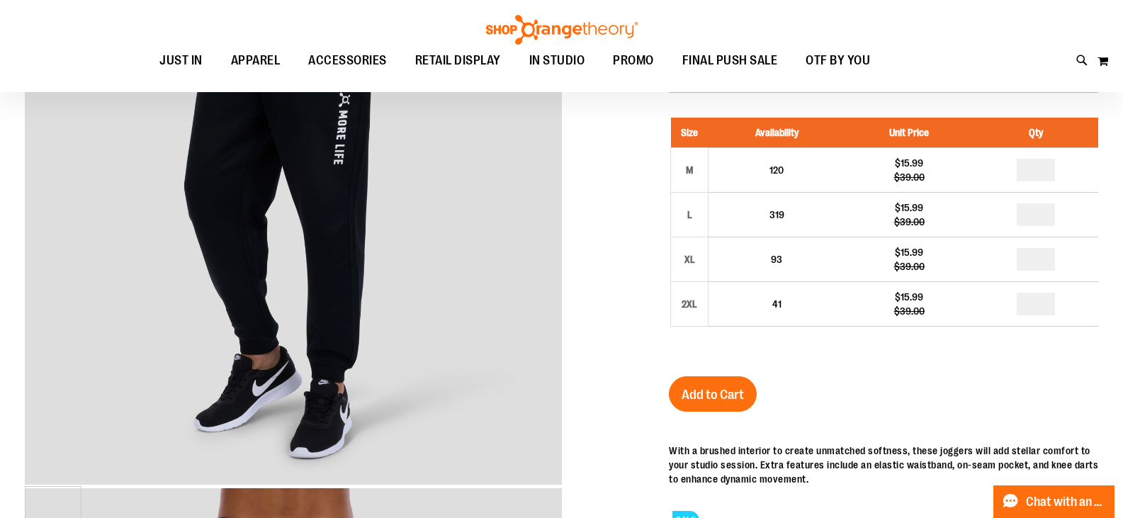
scroll to position [283, 0]
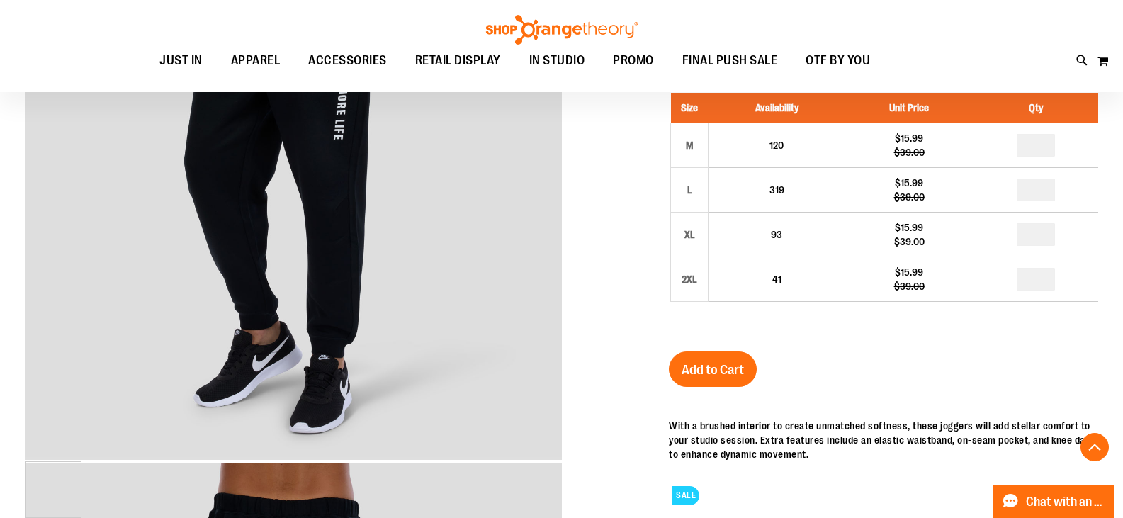
type input "**********"
drag, startPoint x: 539, startPoint y: 208, endPoint x: 534, endPoint y: 213, distance: 7.5
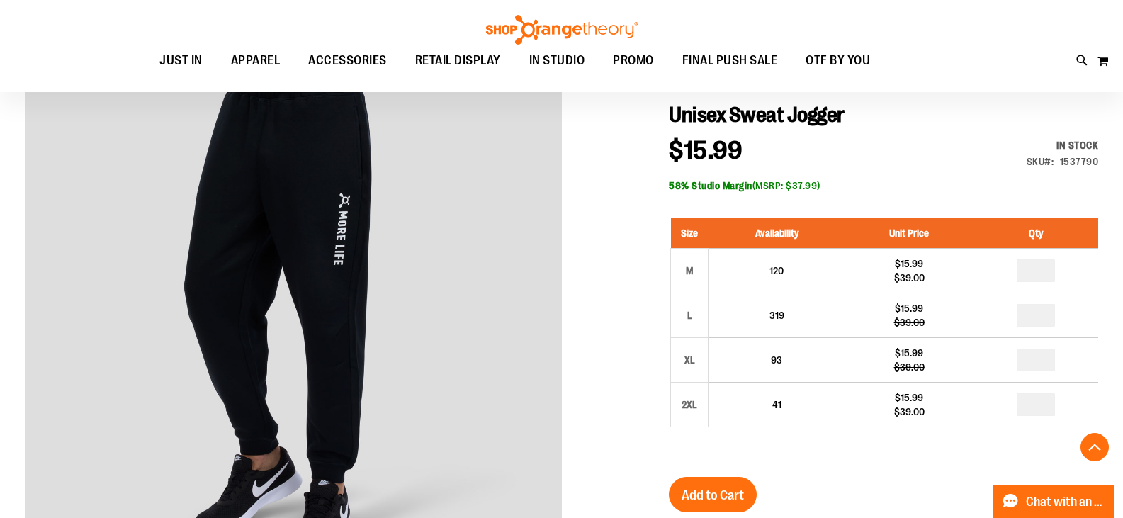
scroll to position [141, 0]
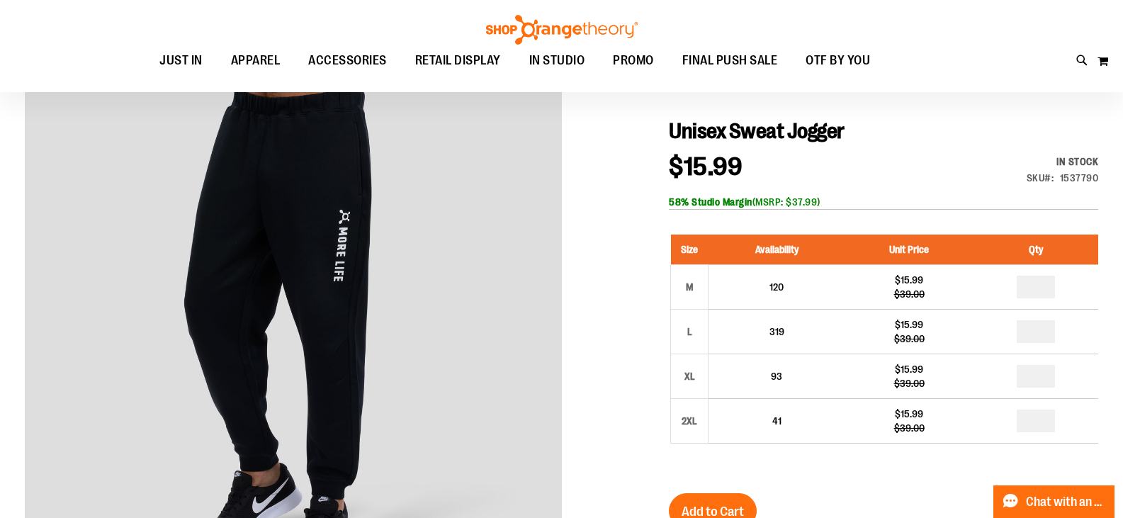
drag, startPoint x: 226, startPoint y: 314, endPoint x: 218, endPoint y: 310, distance: 9.5
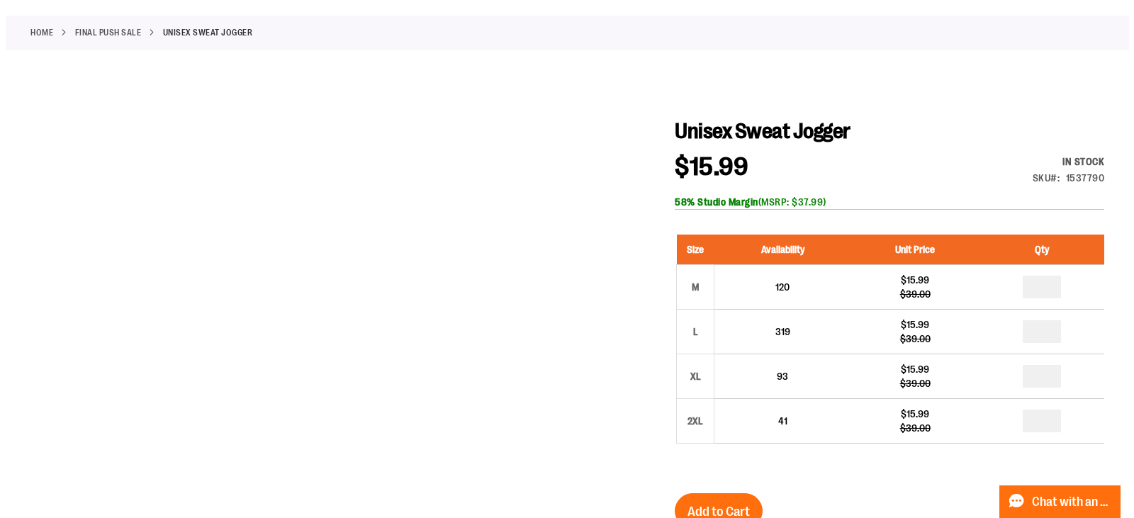
scroll to position [0, 0]
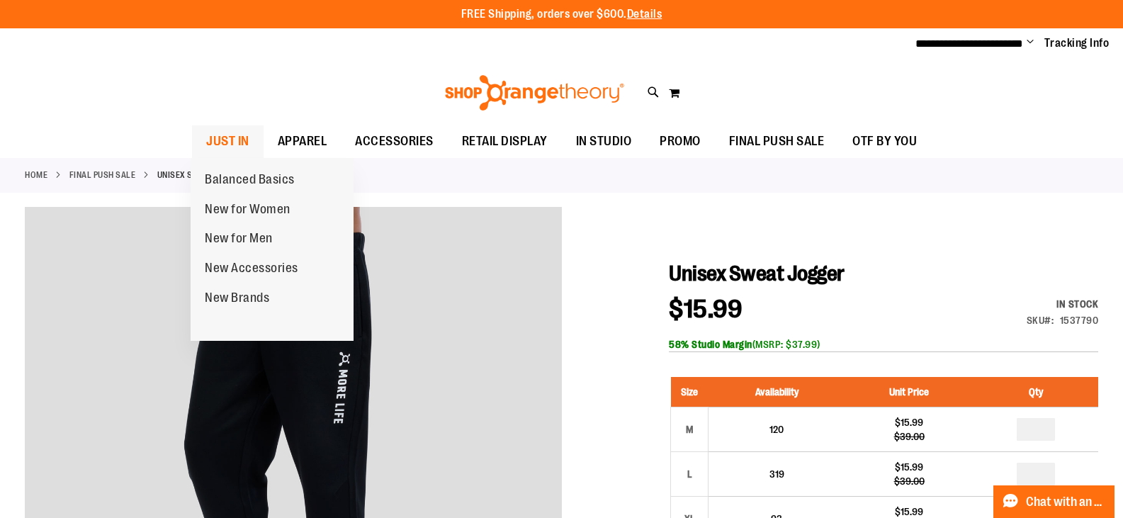
click at [242, 150] on span "JUST IN" at bounding box center [227, 141] width 43 height 32
click at [259, 230] on link "New for Men" at bounding box center [239, 239] width 96 height 30
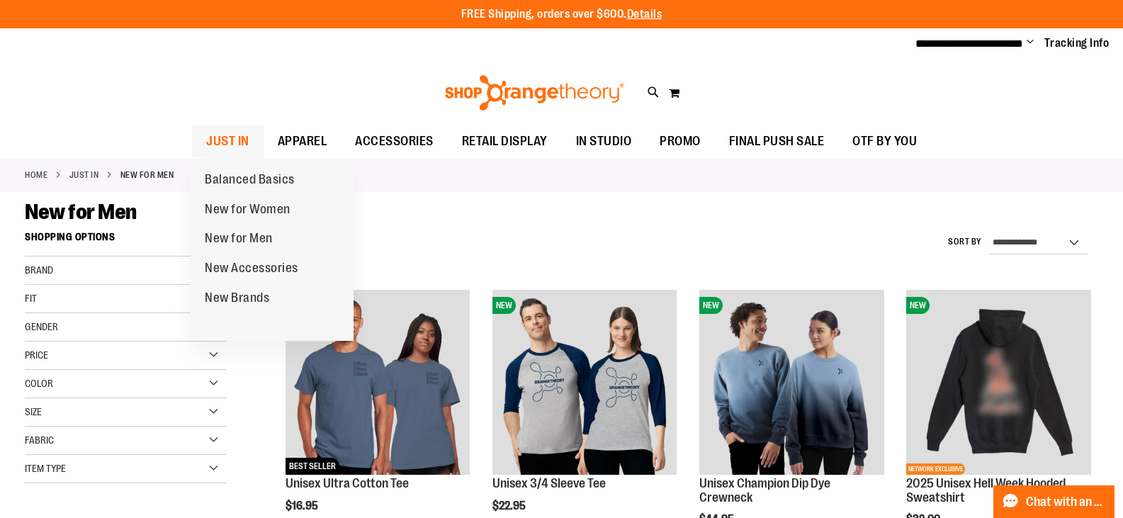
type input "**********"
drag, startPoint x: 236, startPoint y: 143, endPoint x: 233, endPoint y: 151, distance: 8.3
click at [234, 149] on span "JUST IN" at bounding box center [227, 141] width 43 height 32
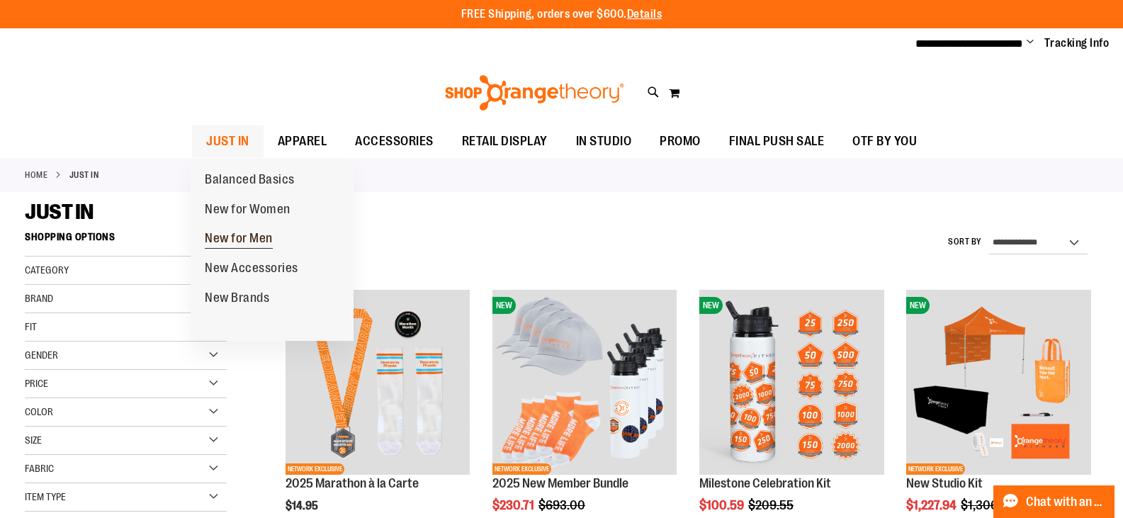
type input "**********"
click at [262, 238] on span "New for Men" at bounding box center [239, 240] width 68 height 18
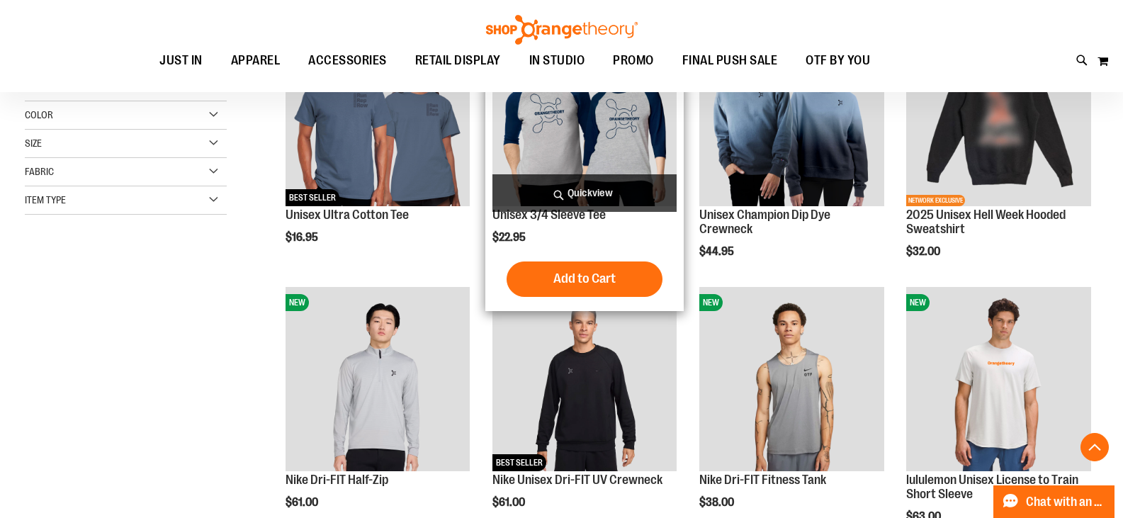
scroll to position [283, 0]
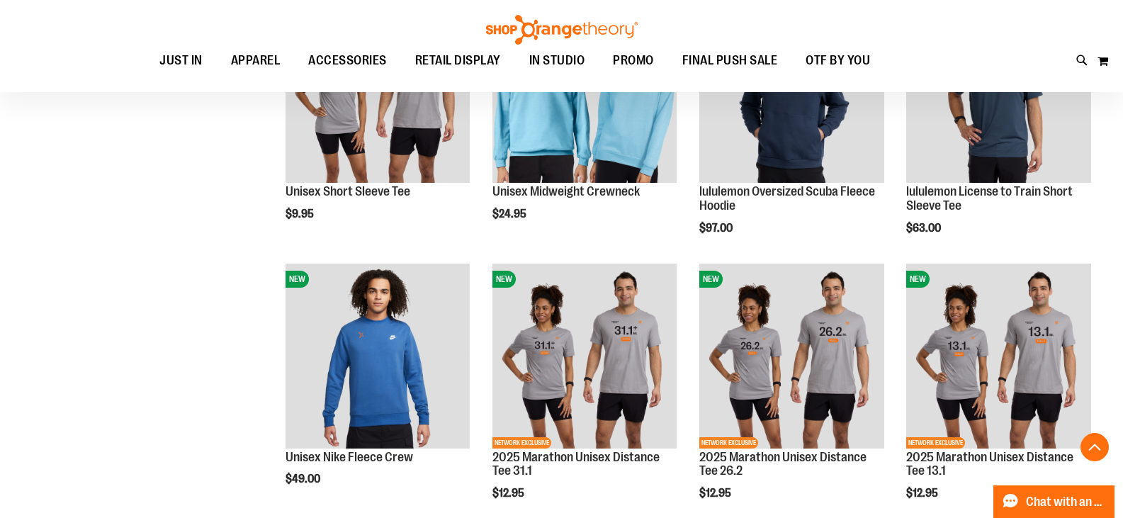
scroll to position [1204, 0]
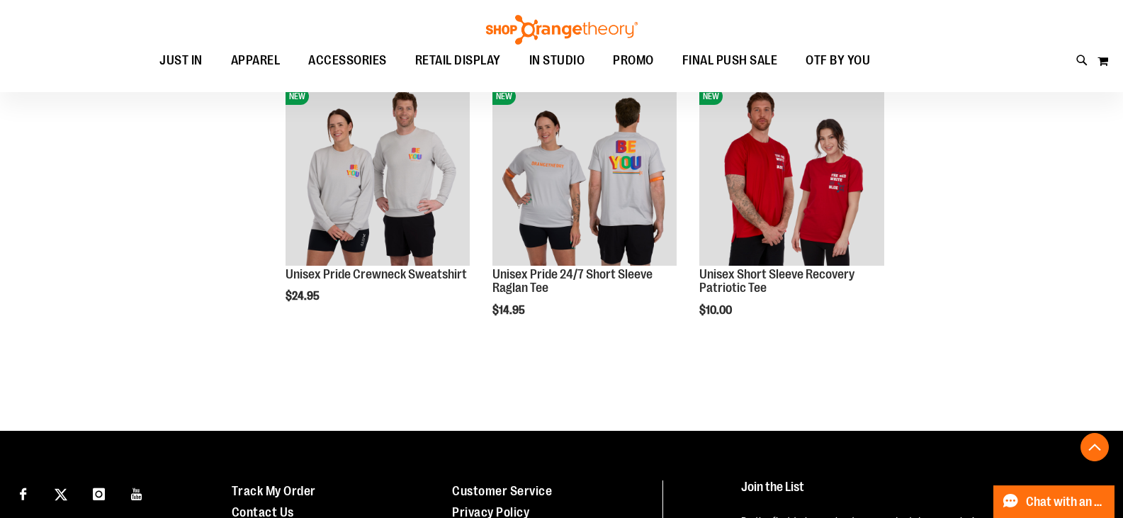
scroll to position [1984, 0]
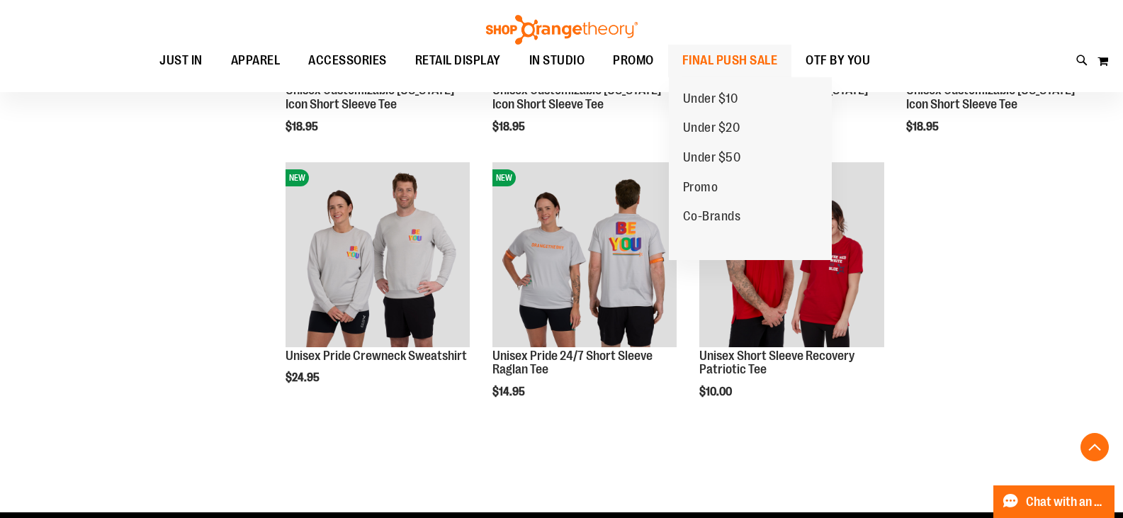
type input "**********"
click at [696, 59] on span "FINAL PUSH SALE" at bounding box center [731, 61] width 96 height 32
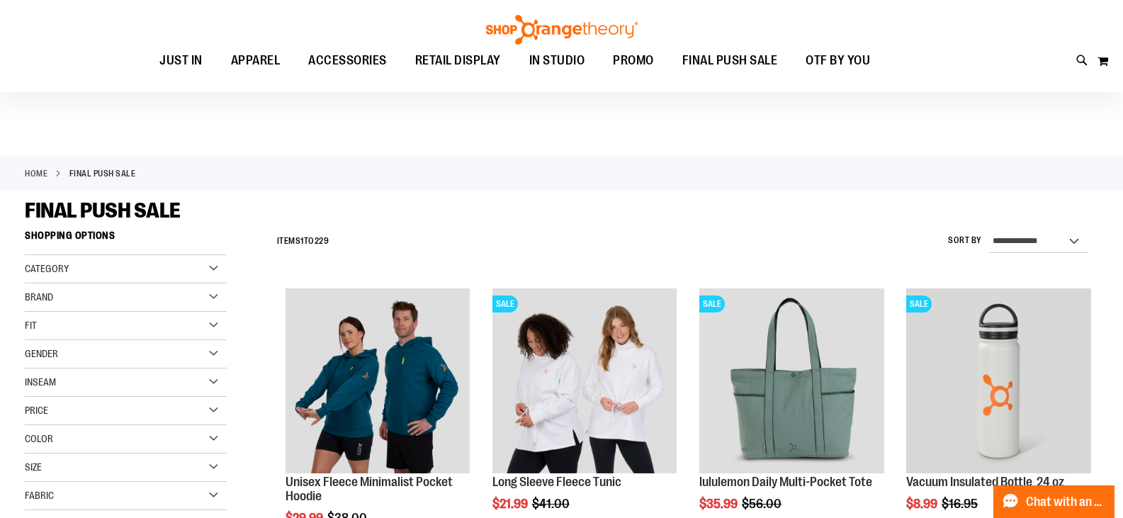
scroll to position [425, 0]
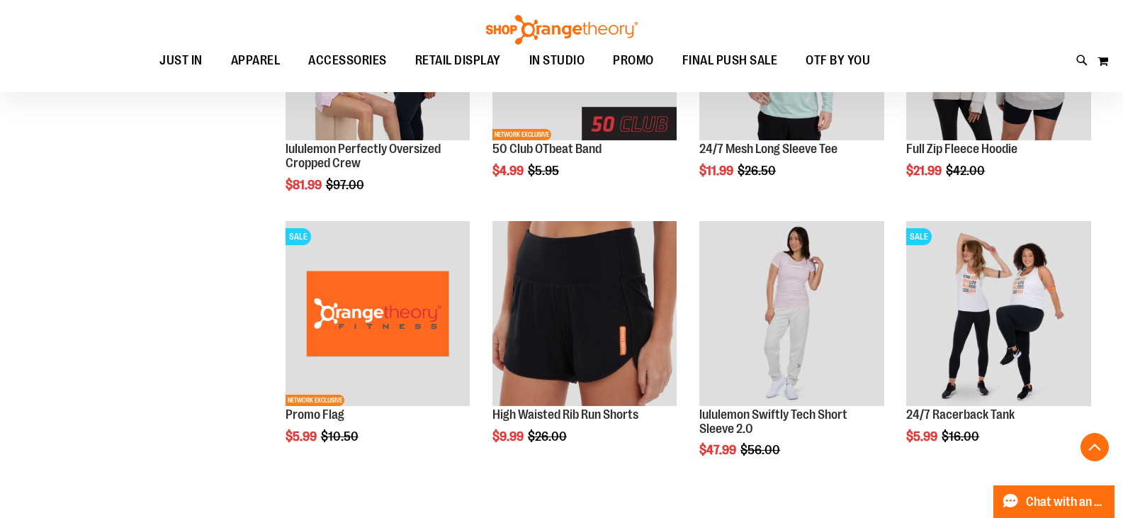
scroll to position [921, 0]
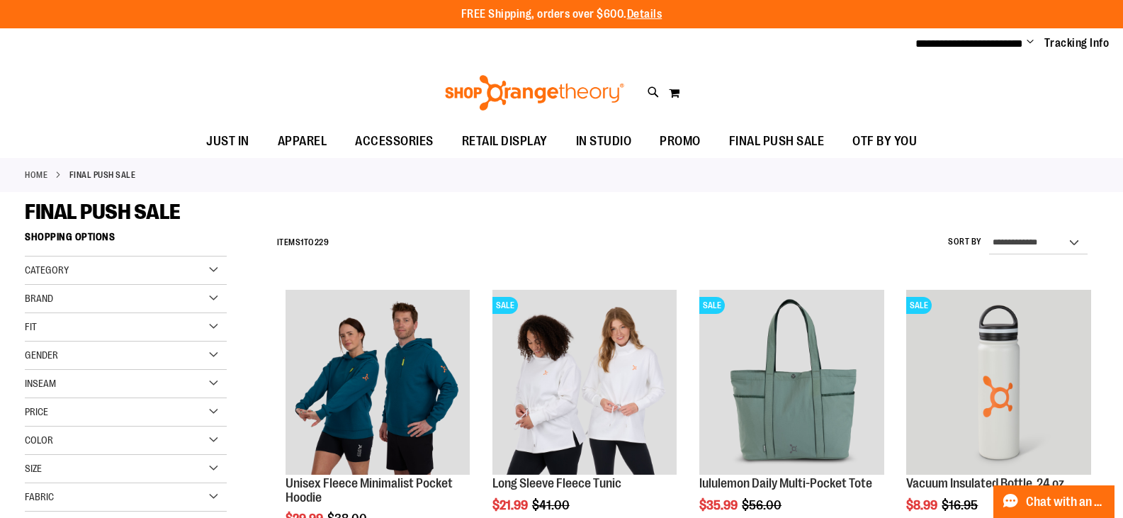
type input "**********"
click at [1009, 241] on select "**********" at bounding box center [1038, 243] width 99 height 23
select select "*********"
click at [989, 232] on select "**********" at bounding box center [1038, 243] width 99 height 23
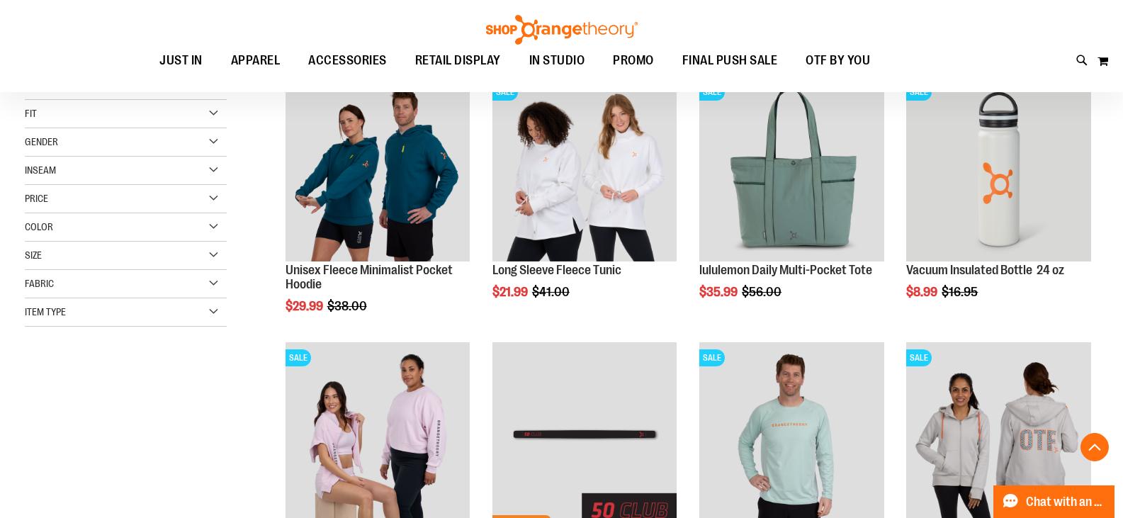
scroll to position [224, 0]
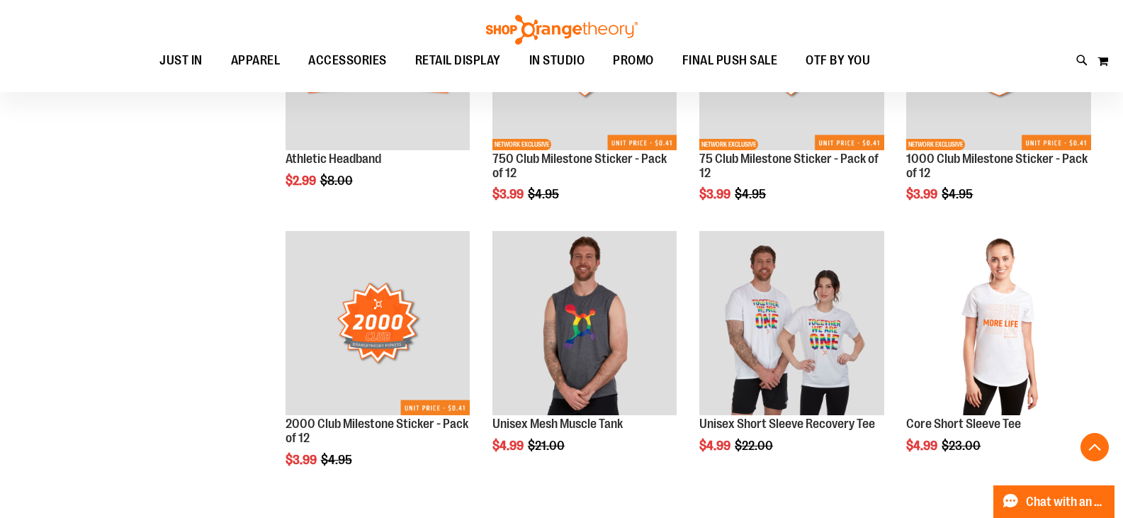
scroll to position [933, 0]
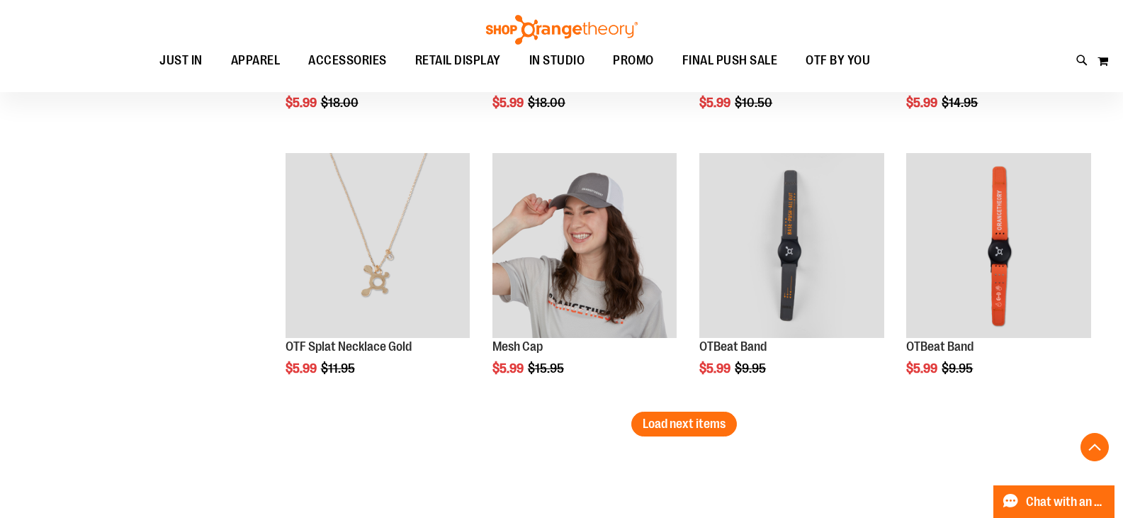
scroll to position [2279, 0]
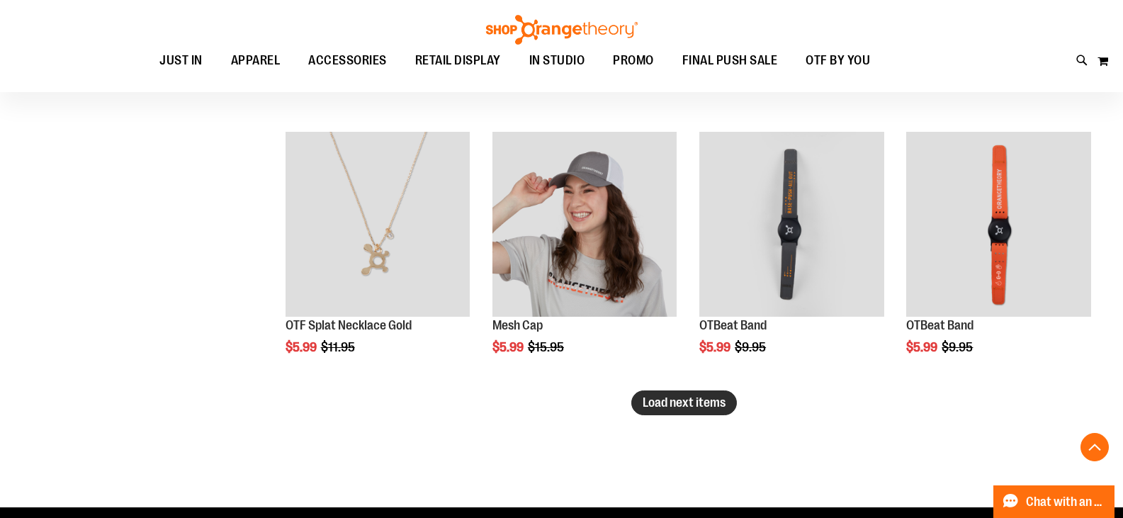
click at [708, 405] on span "Load next items" at bounding box center [684, 403] width 83 height 14
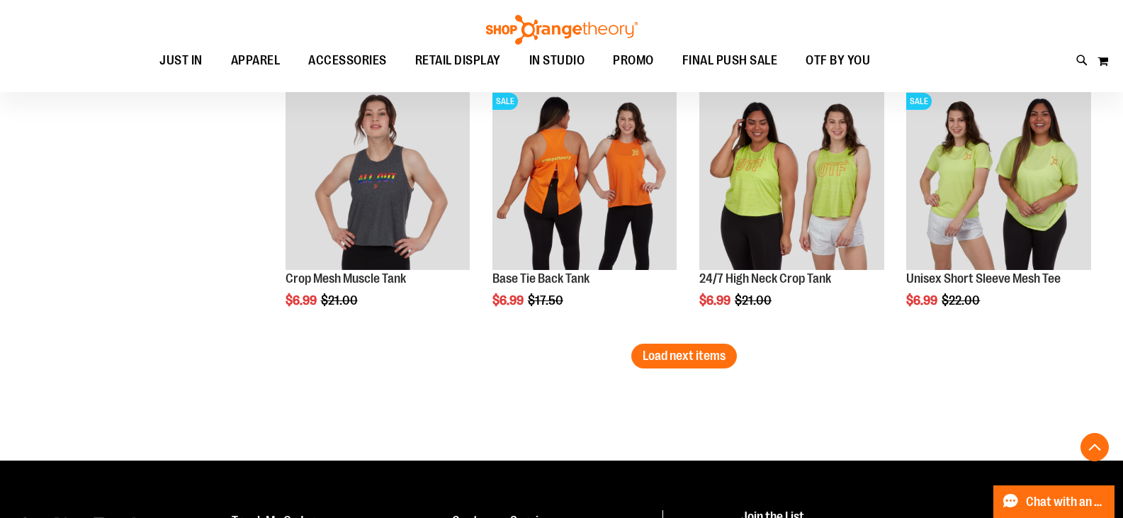
scroll to position [3130, 0]
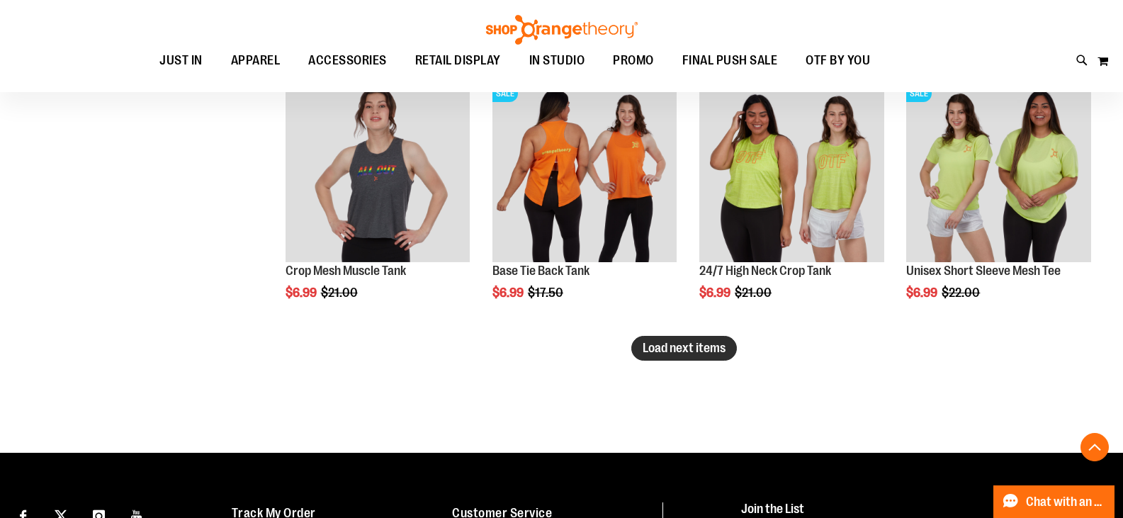
click at [644, 349] on span "Load next items" at bounding box center [684, 348] width 83 height 14
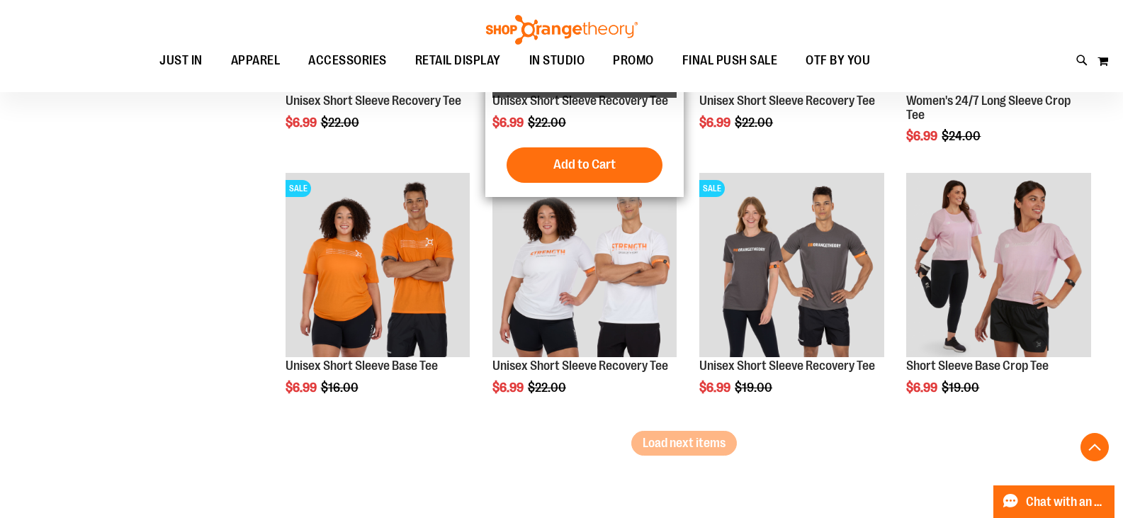
scroll to position [3839, 0]
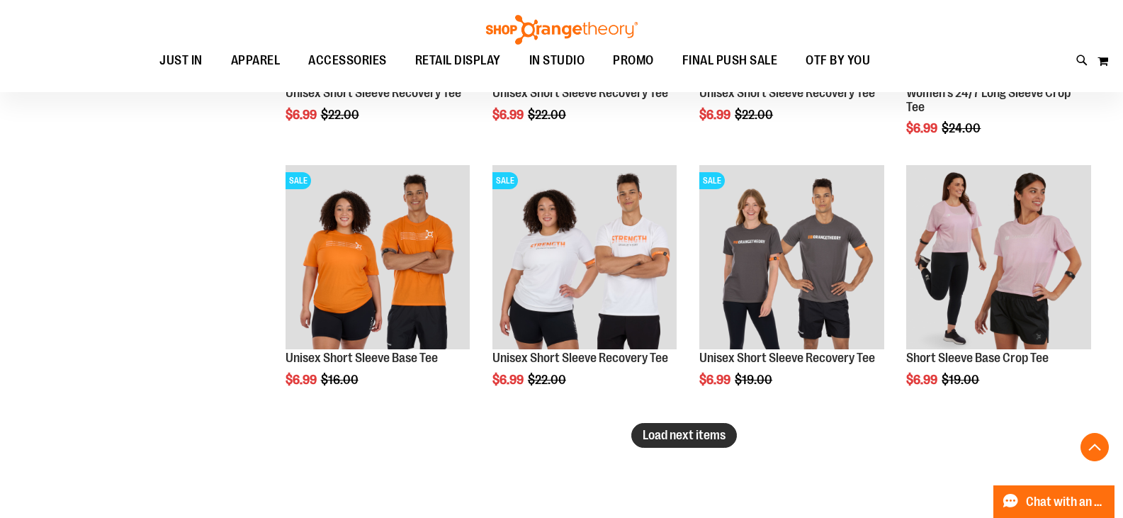
click at [682, 435] on span "Load next items" at bounding box center [684, 435] width 83 height 14
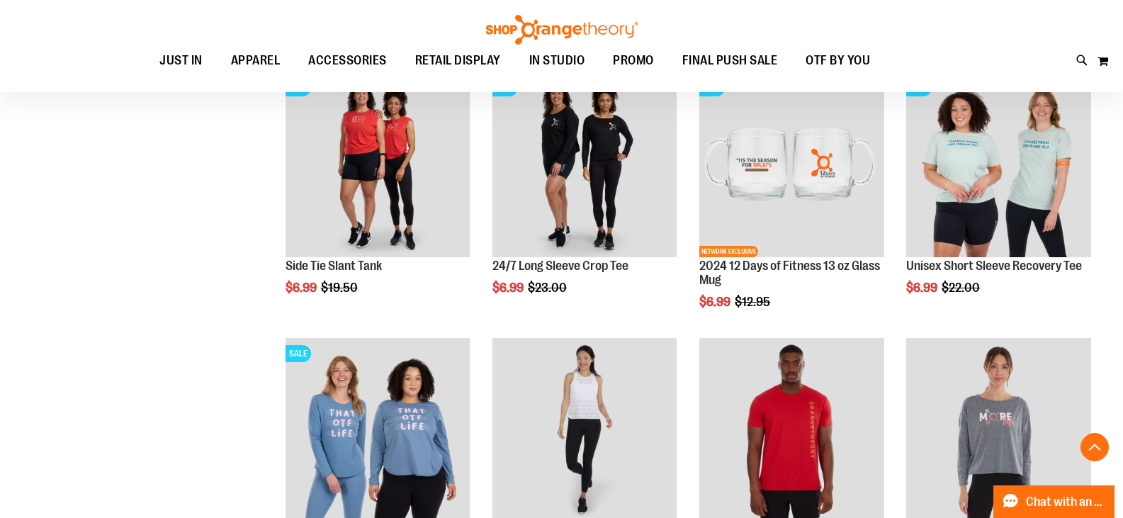
scroll to position [4689, 0]
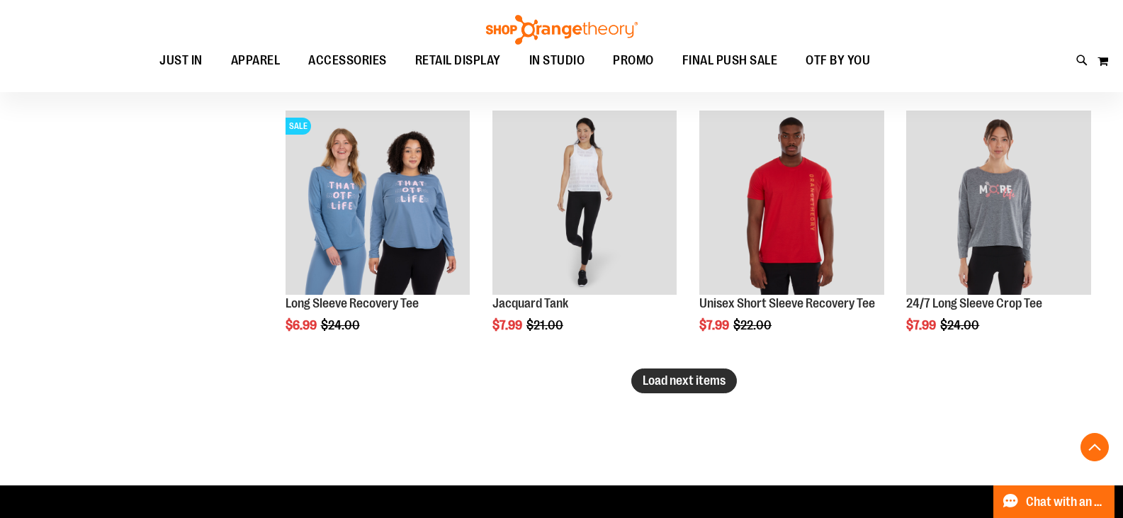
click at [682, 388] on button "Load next items" at bounding box center [685, 381] width 106 height 25
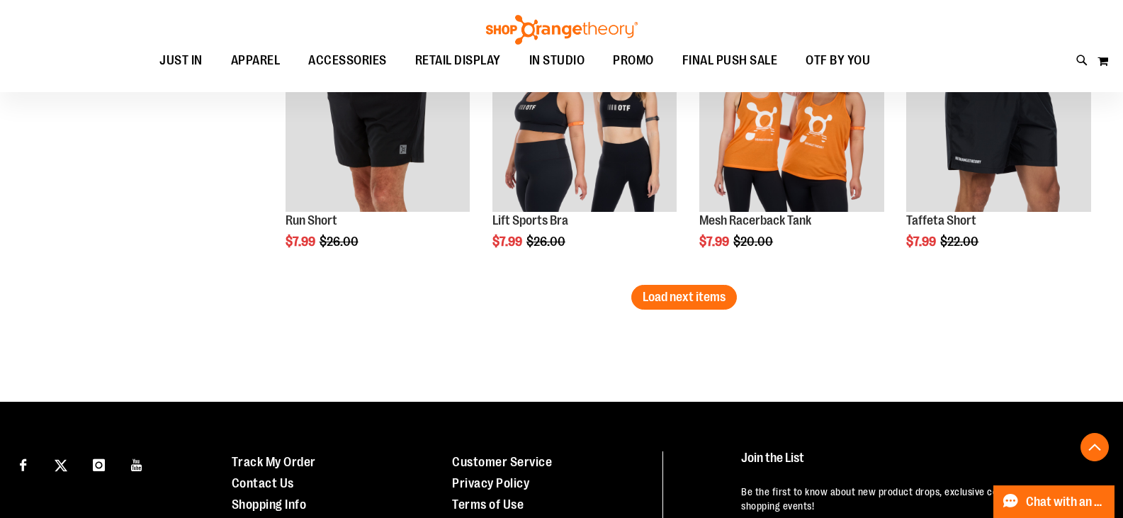
scroll to position [5611, 0]
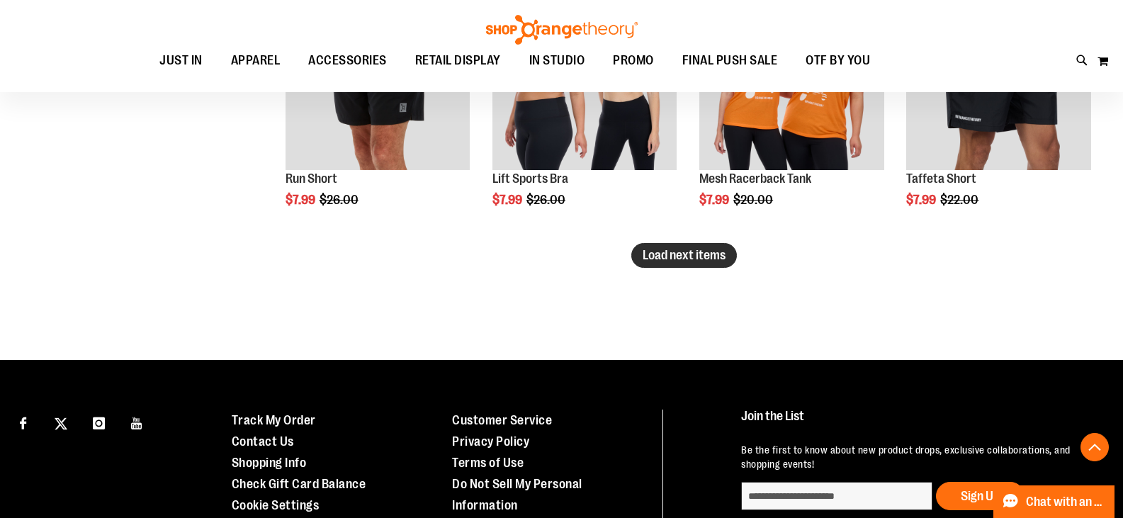
click at [685, 245] on button "Load next items" at bounding box center [685, 255] width 106 height 25
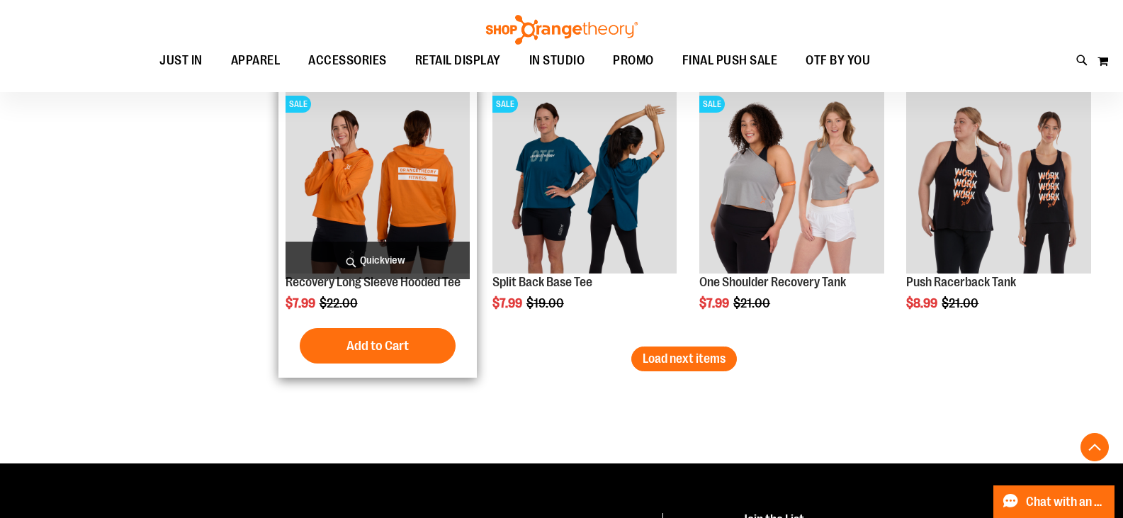
scroll to position [6320, 0]
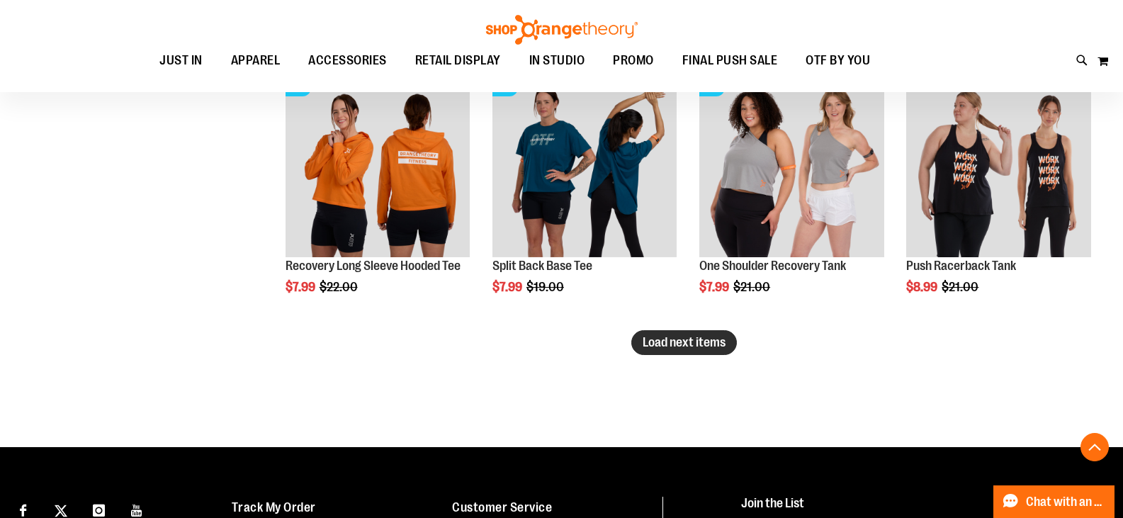
click at [707, 342] on span "Load next items" at bounding box center [684, 342] width 83 height 14
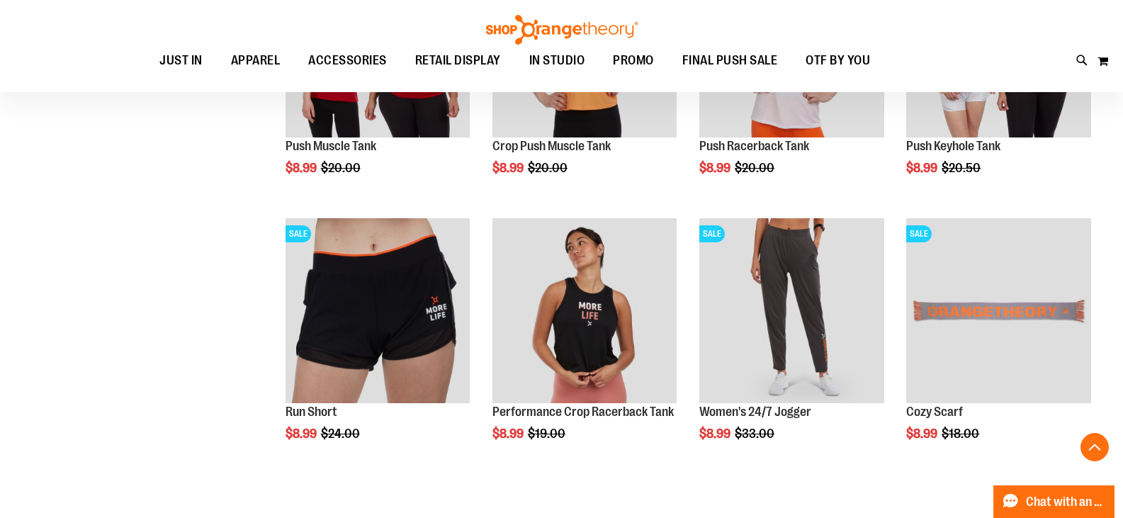
scroll to position [7028, 0]
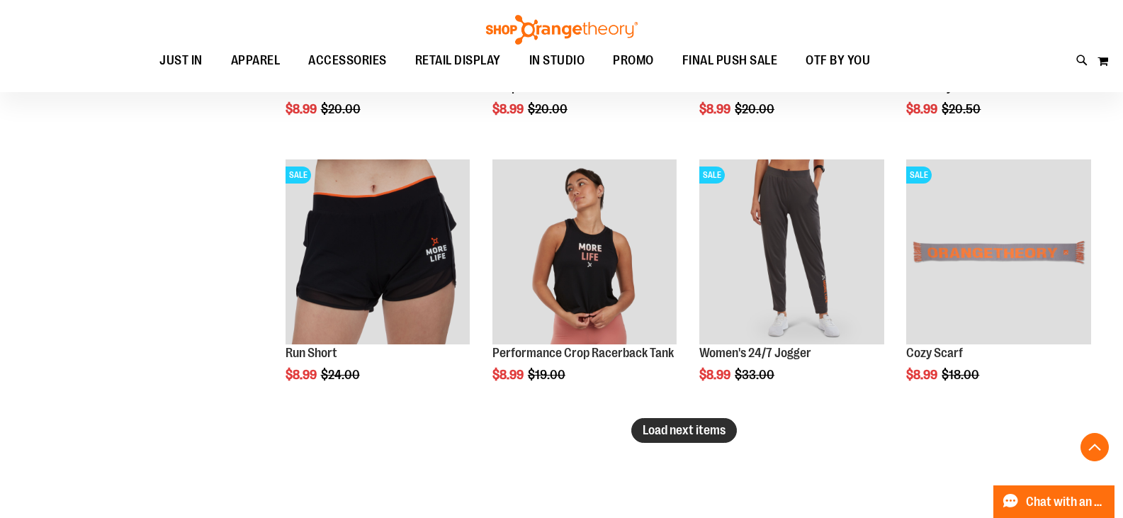
click at [716, 432] on span "Load next items" at bounding box center [684, 430] width 83 height 14
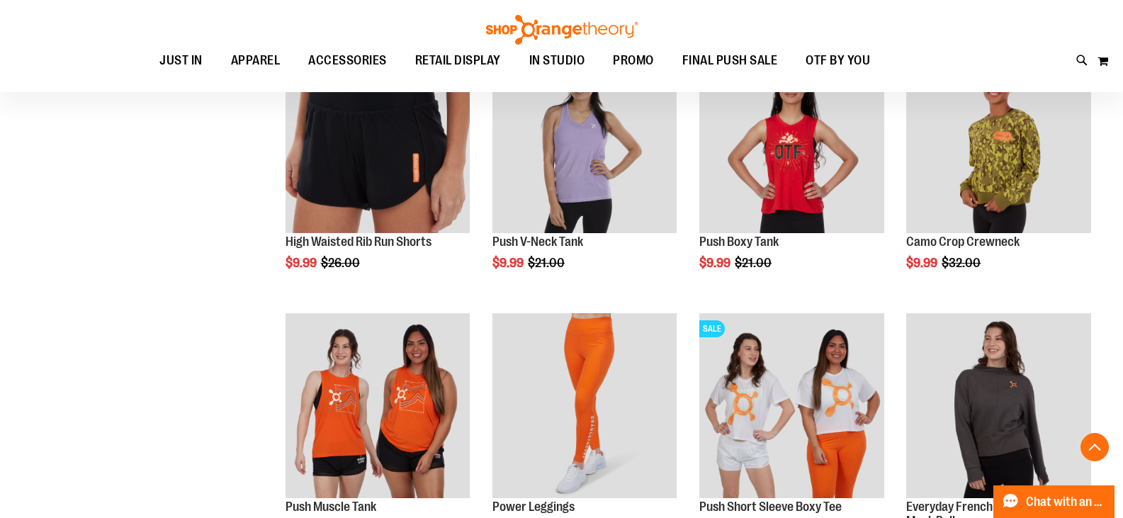
scroll to position [7808, 0]
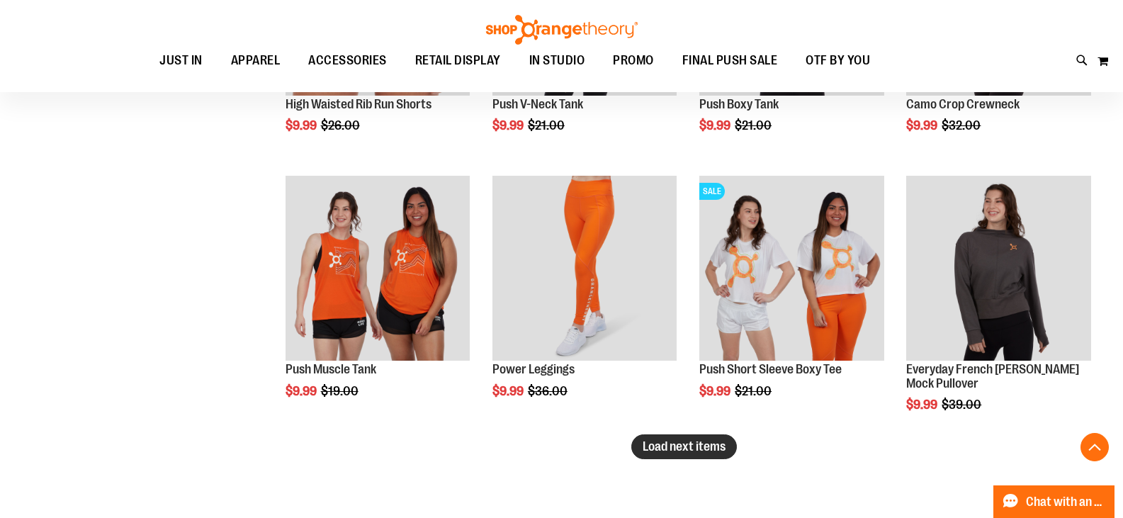
click at [692, 450] on span "Load next items" at bounding box center [684, 446] width 83 height 14
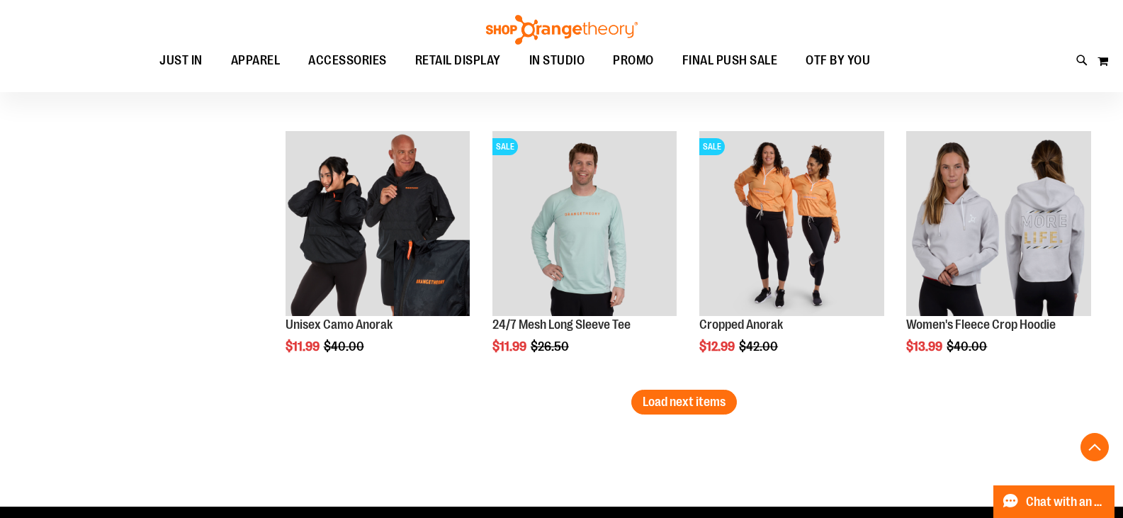
scroll to position [8658, 0]
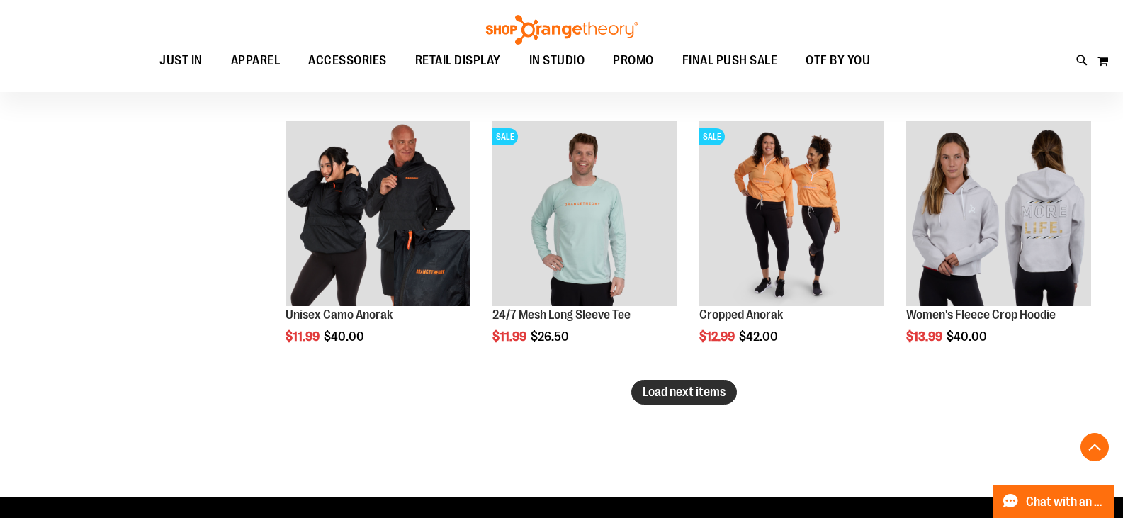
click at [663, 390] on span "Load next items" at bounding box center [684, 392] width 83 height 14
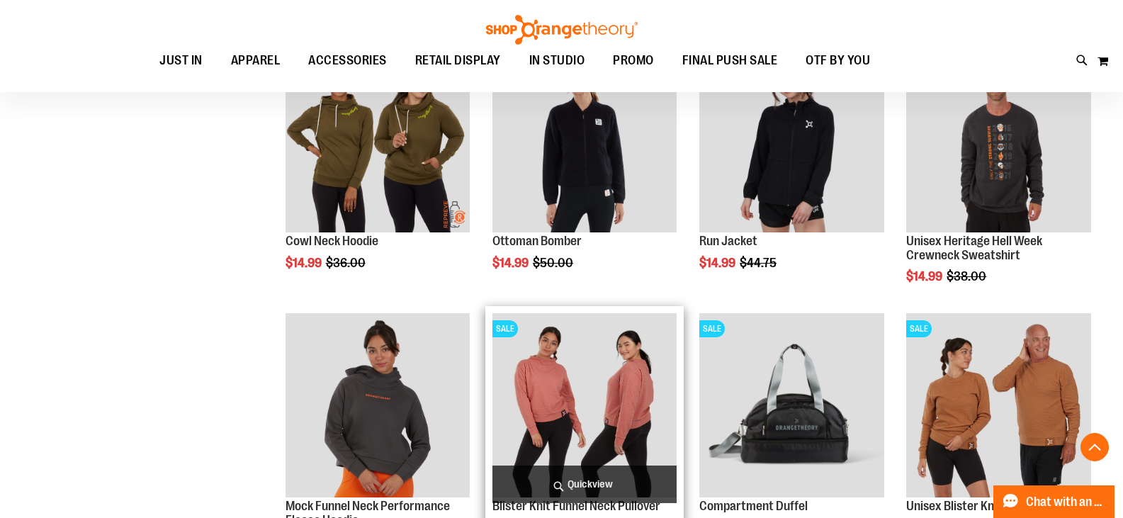
scroll to position [9438, 0]
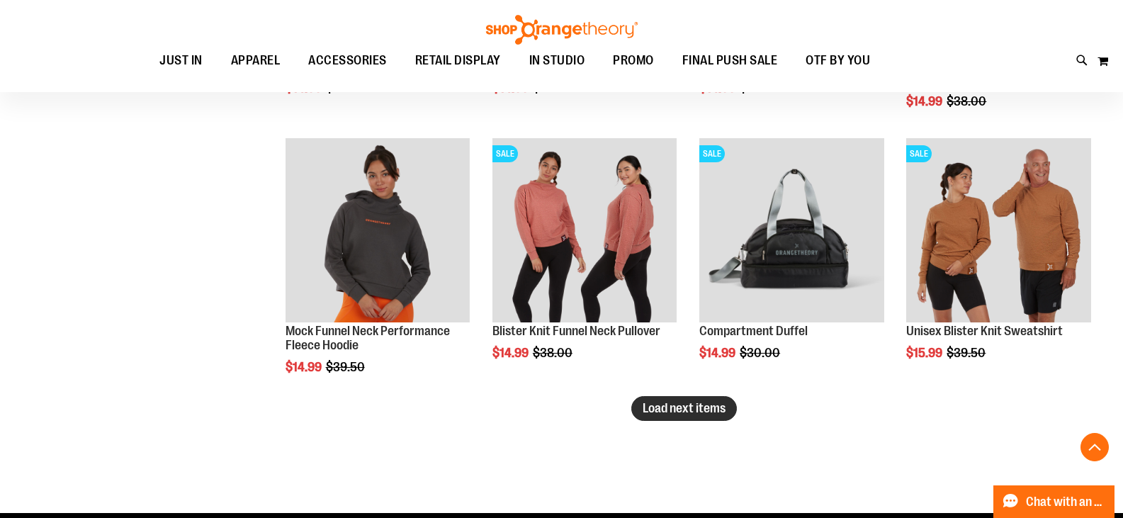
click at [673, 405] on span "Load next items" at bounding box center [684, 408] width 83 height 14
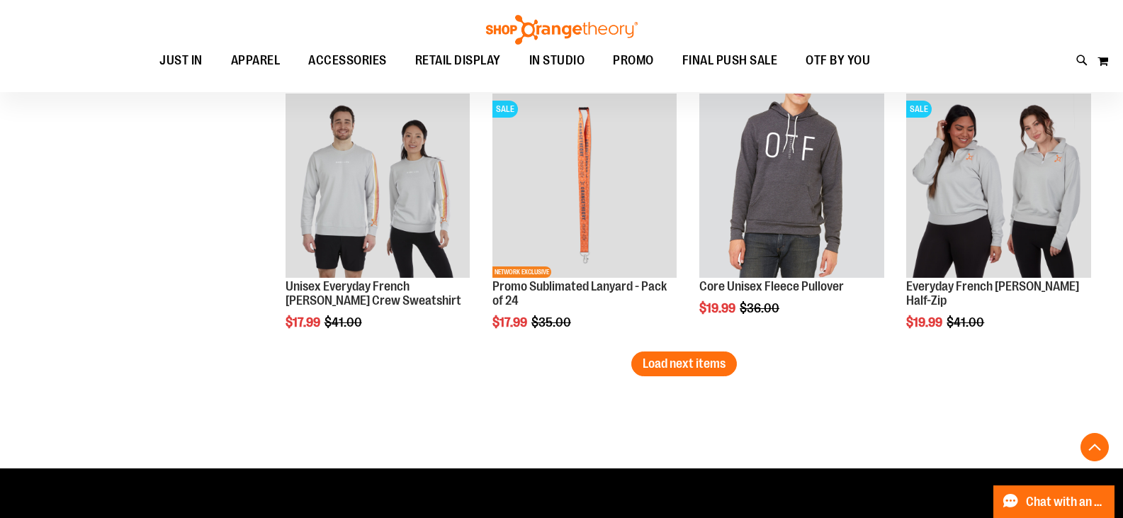
scroll to position [10289, 0]
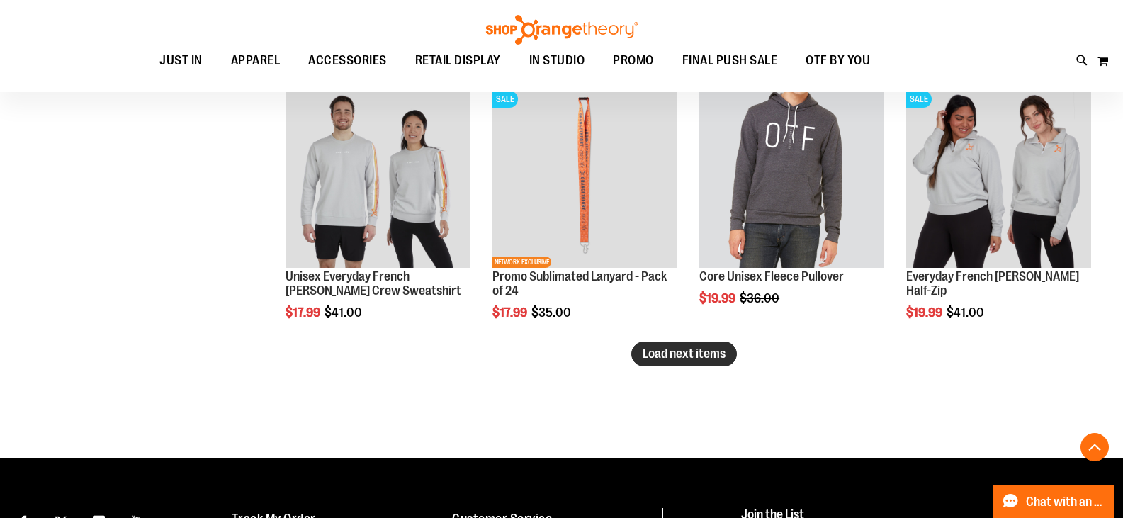
click at [708, 363] on button "Load next items" at bounding box center [685, 354] width 106 height 25
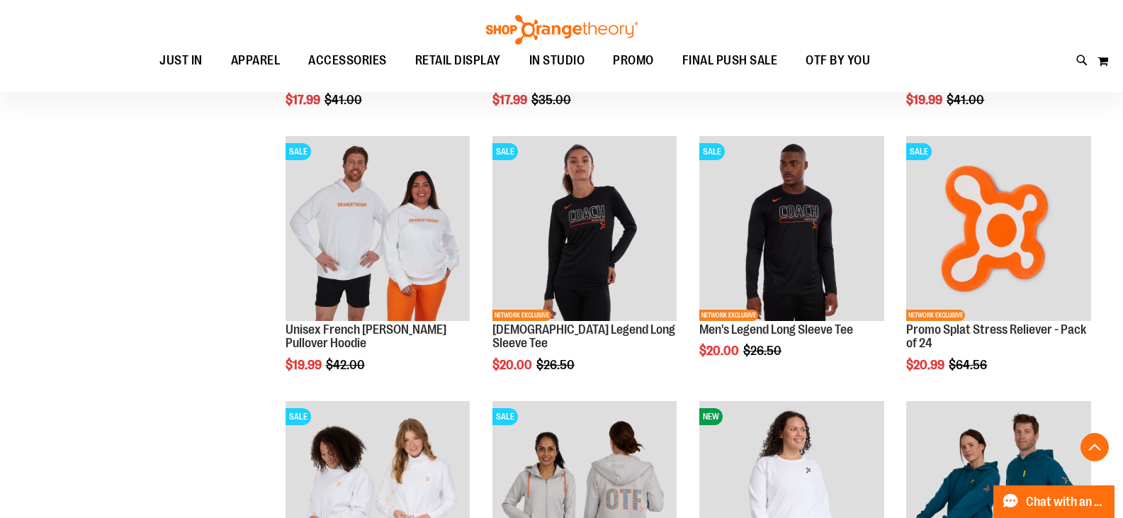
scroll to position [10714, 0]
